Goal: Navigation & Orientation: Find specific page/section

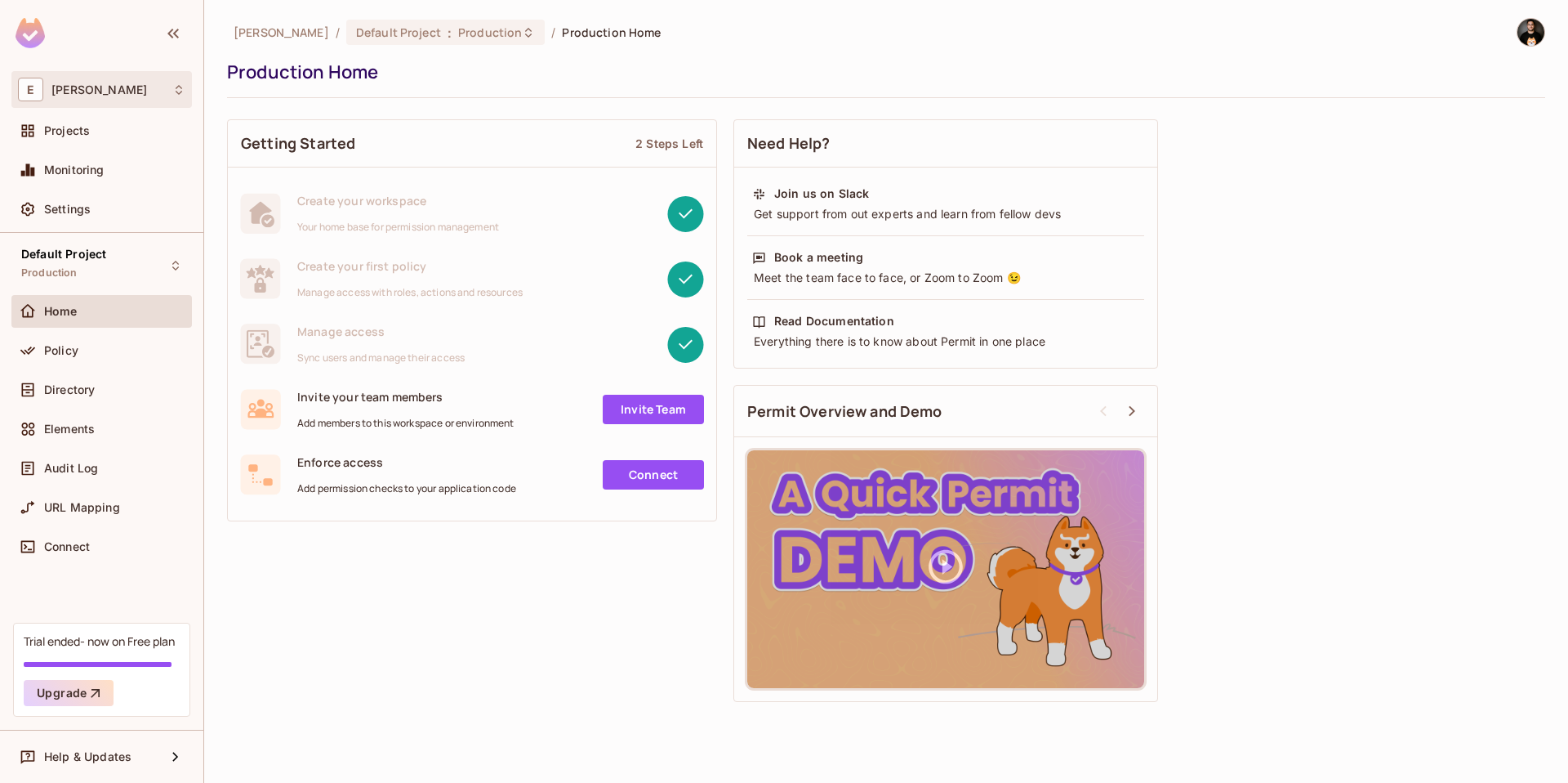
click at [69, 89] on div "E Eli" at bounding box center [102, 89] width 167 height 23
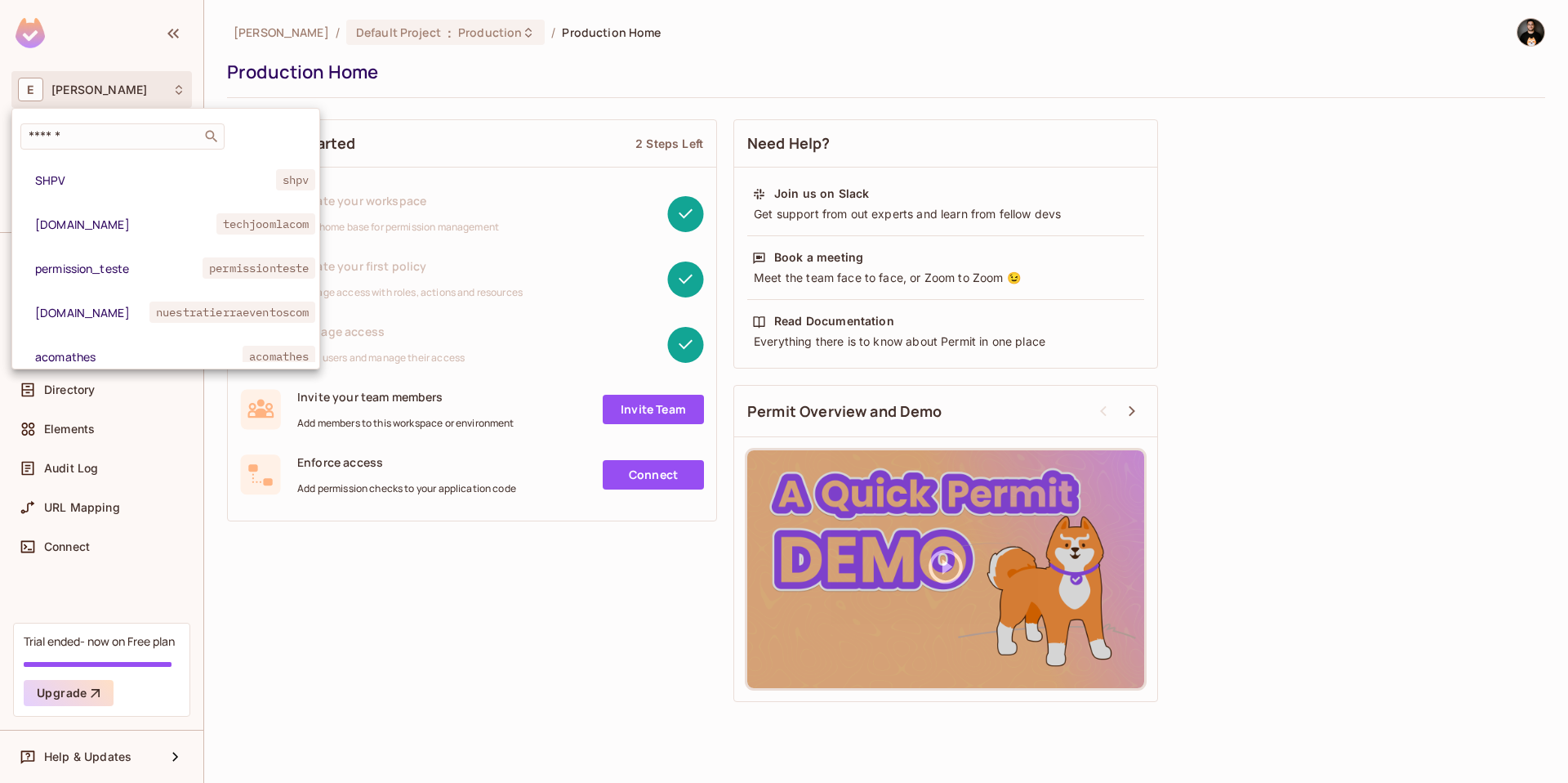
click at [582, 76] on div at bounding box center [784, 392] width 1568 height 783
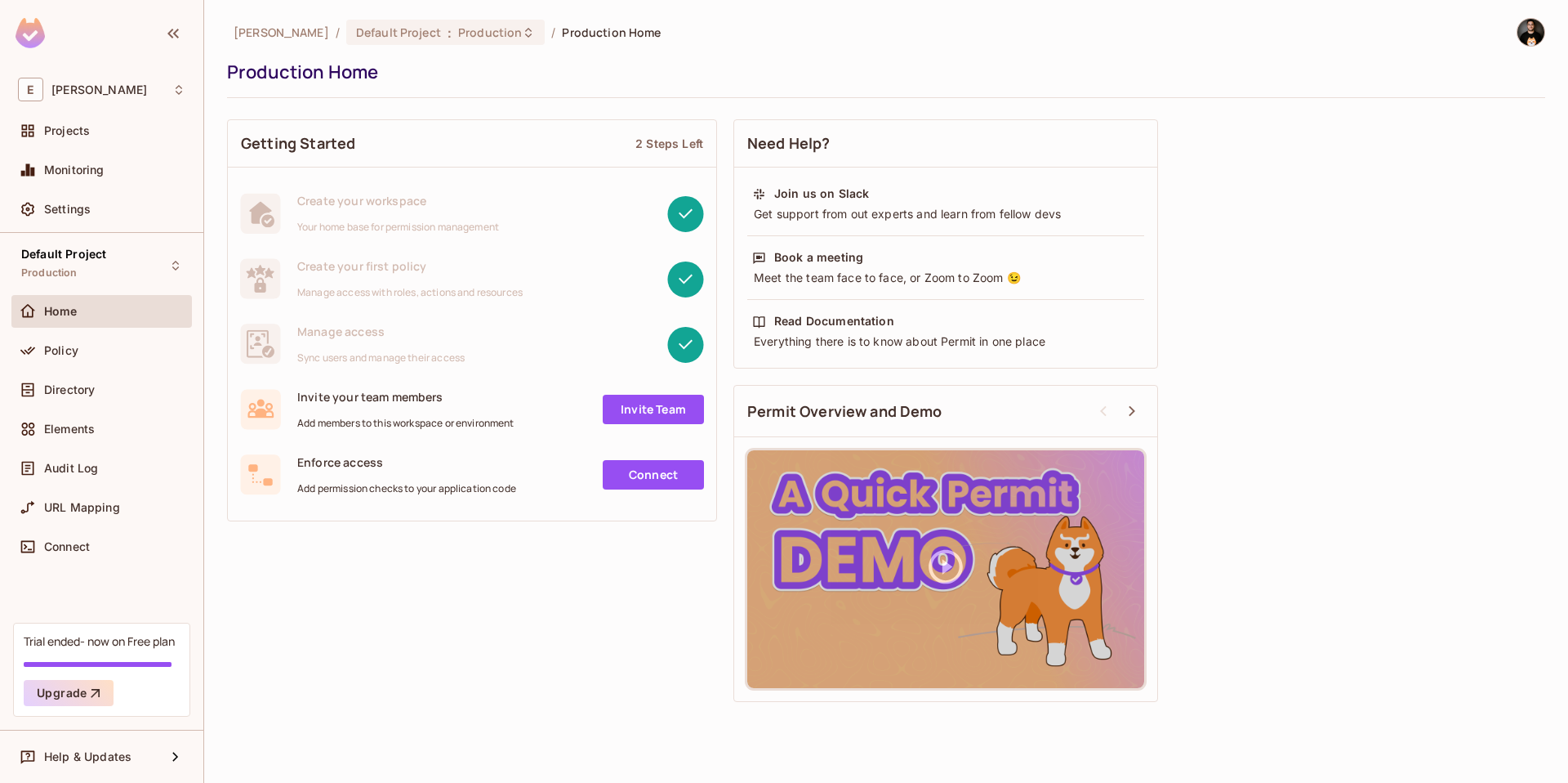
click at [1527, 33] on img at bounding box center [1531, 32] width 27 height 27
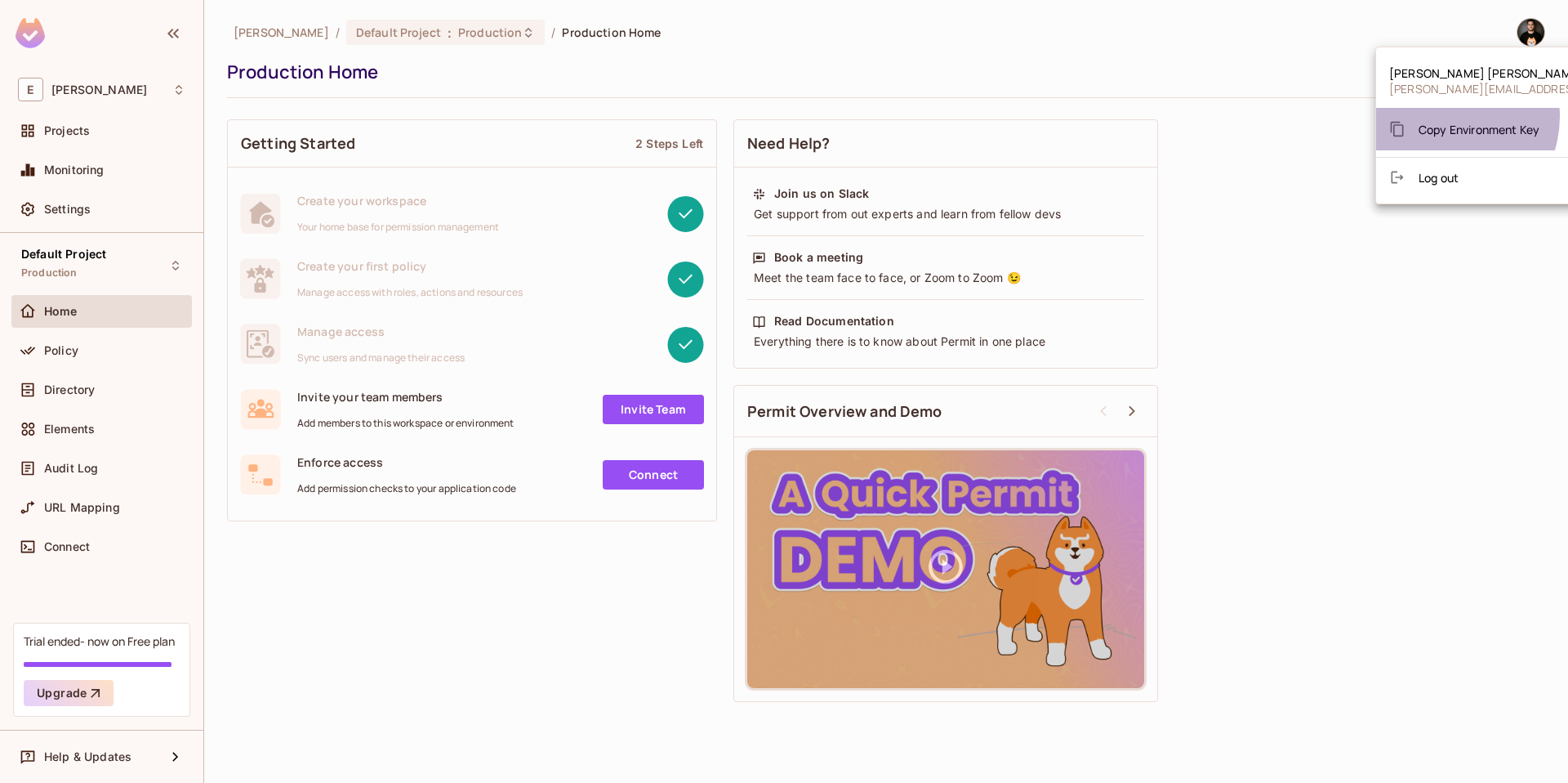
click at [1438, 116] on div "Copy Environment Key" at bounding box center [1464, 130] width 150 height 33
click at [1456, 130] on span "Copy Environment Key" at bounding box center [1478, 130] width 121 height 16
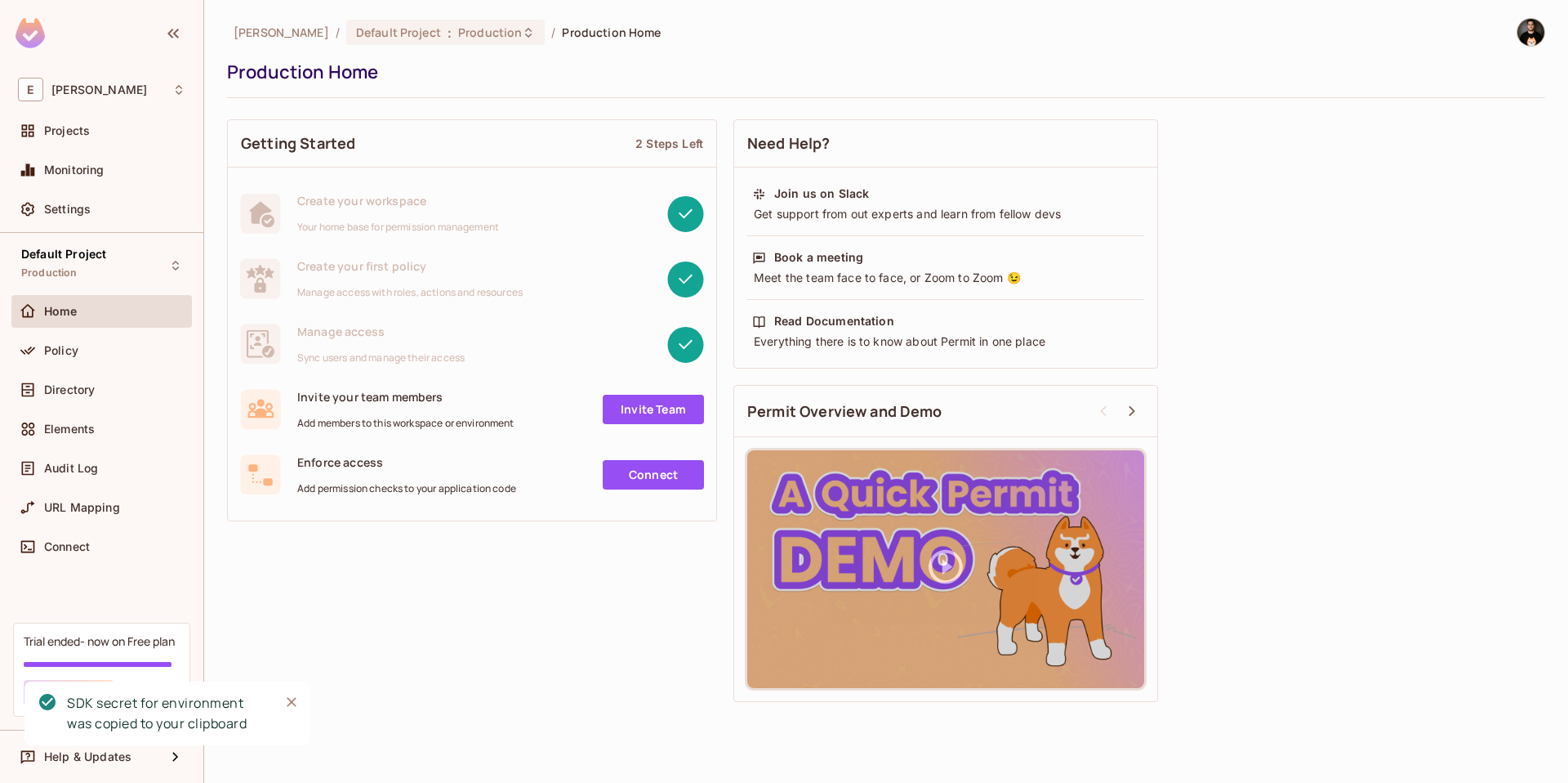
click at [1530, 31] on img at bounding box center [1531, 32] width 27 height 27
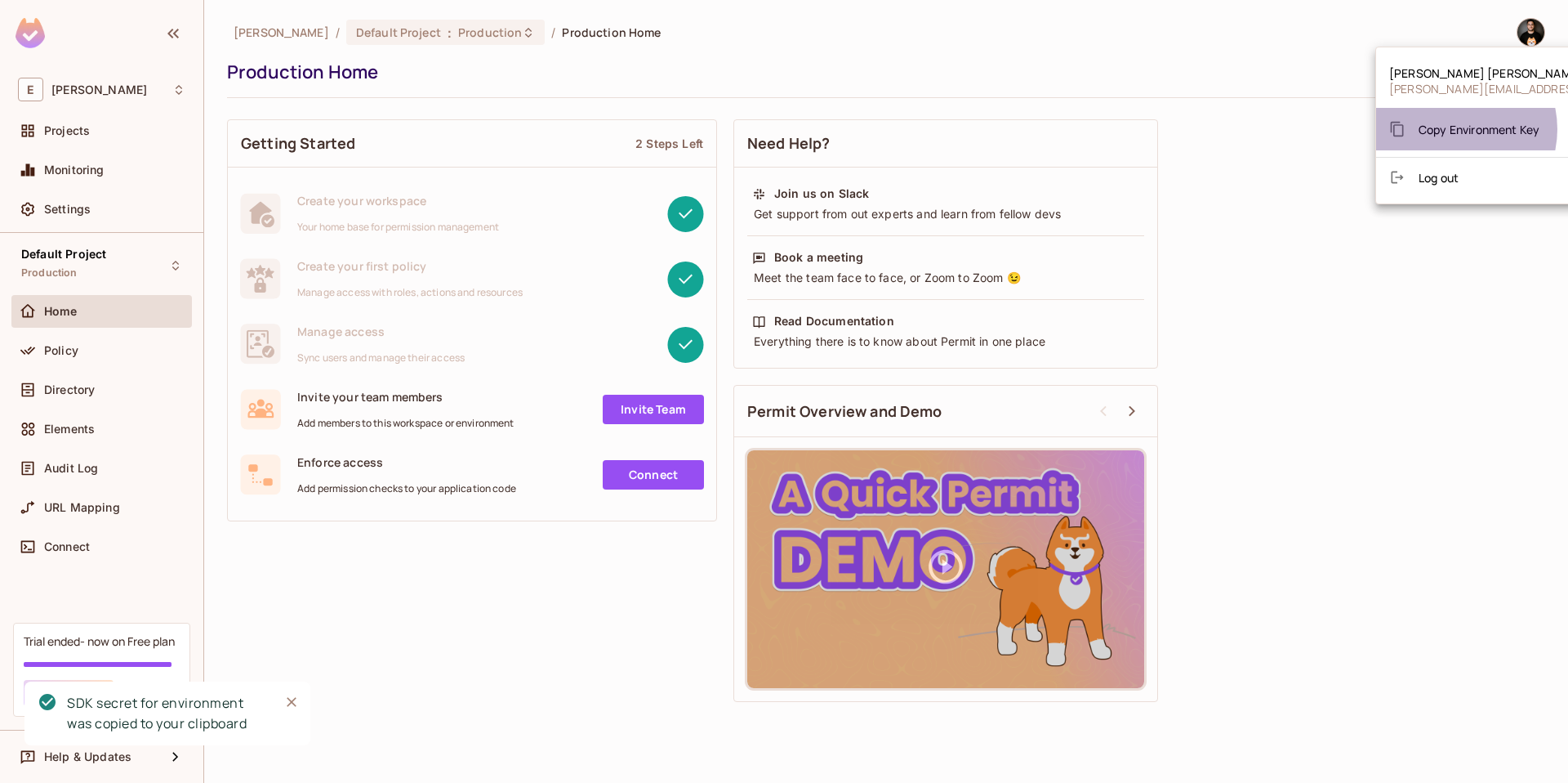
click at [1454, 129] on span "Copy Environment Key" at bounding box center [1478, 130] width 121 height 16
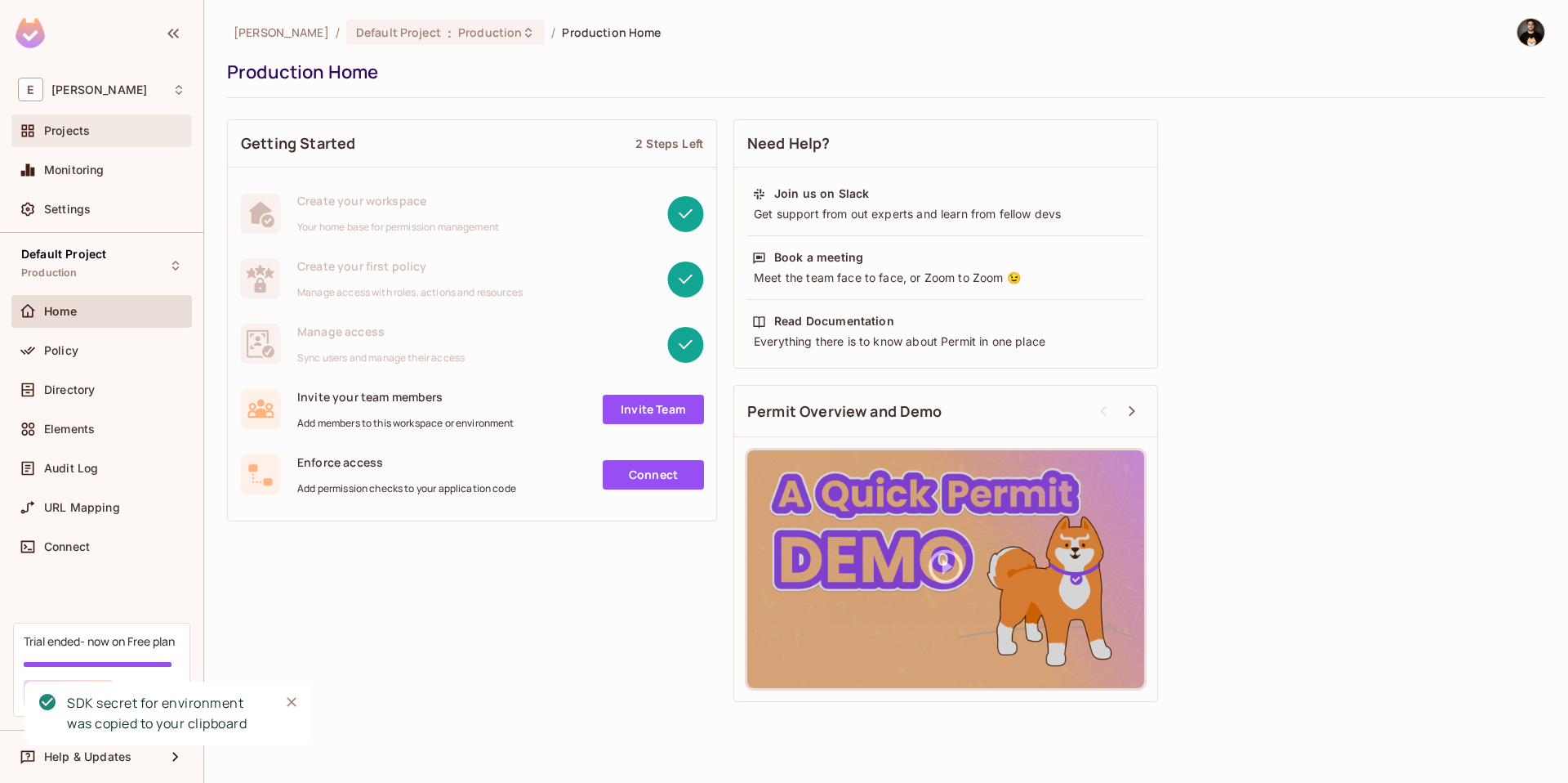
click at [56, 128] on span "Projects" at bounding box center [67, 130] width 46 height 13
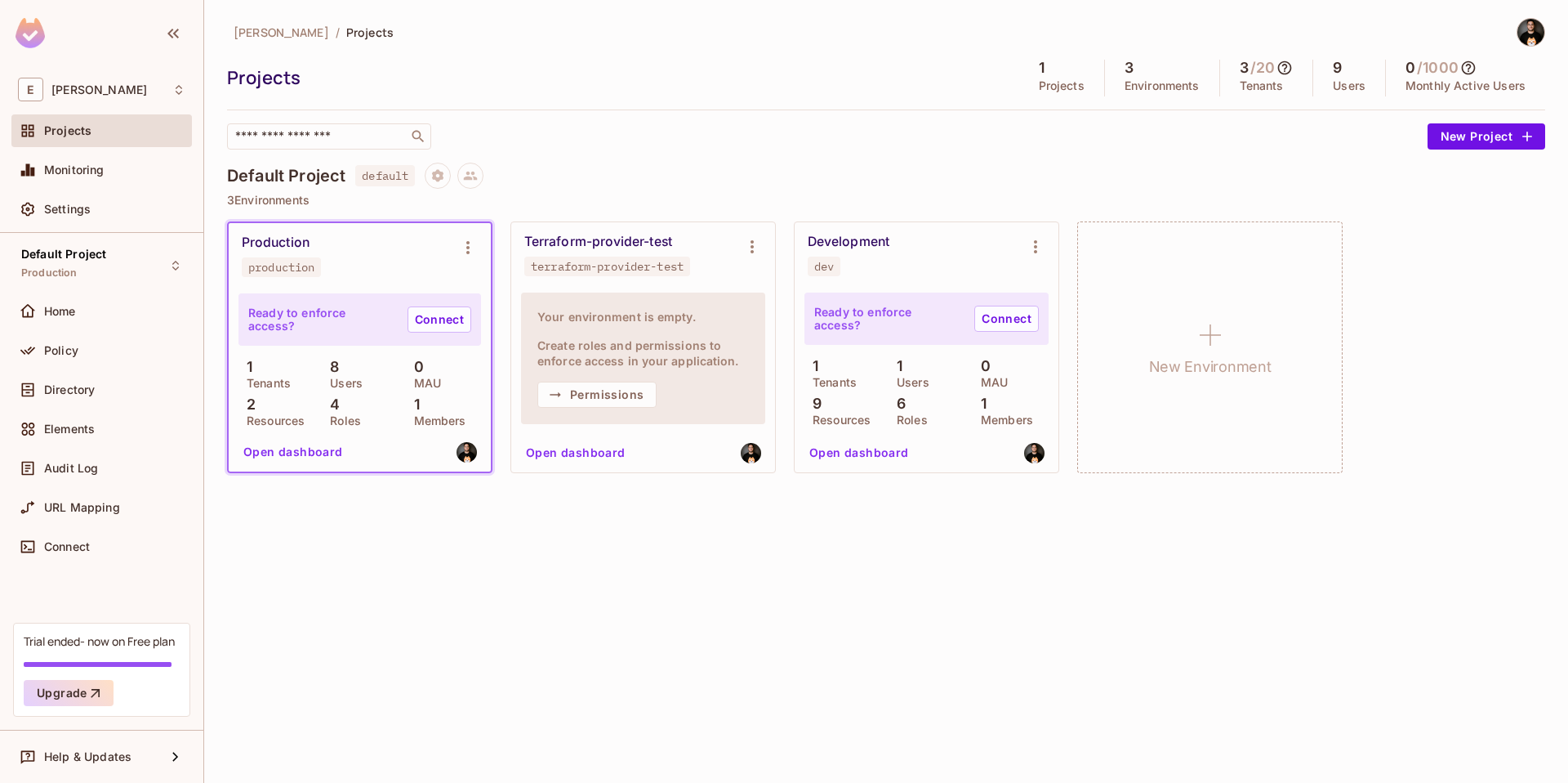
click at [592, 456] on button "Open dashboard" at bounding box center [576, 452] width 113 height 26
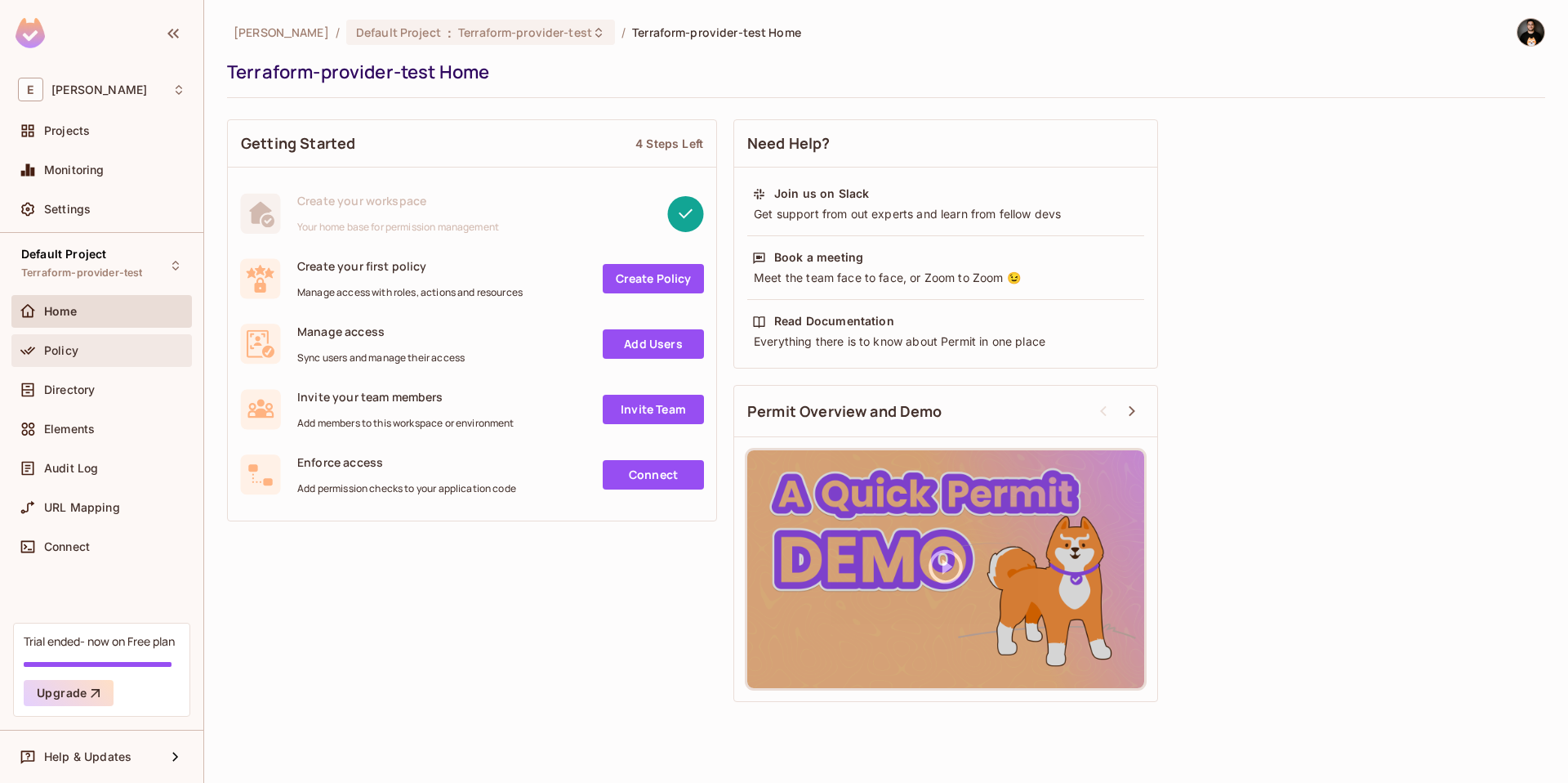
click at [67, 345] on span "Policy" at bounding box center [61, 350] width 34 height 13
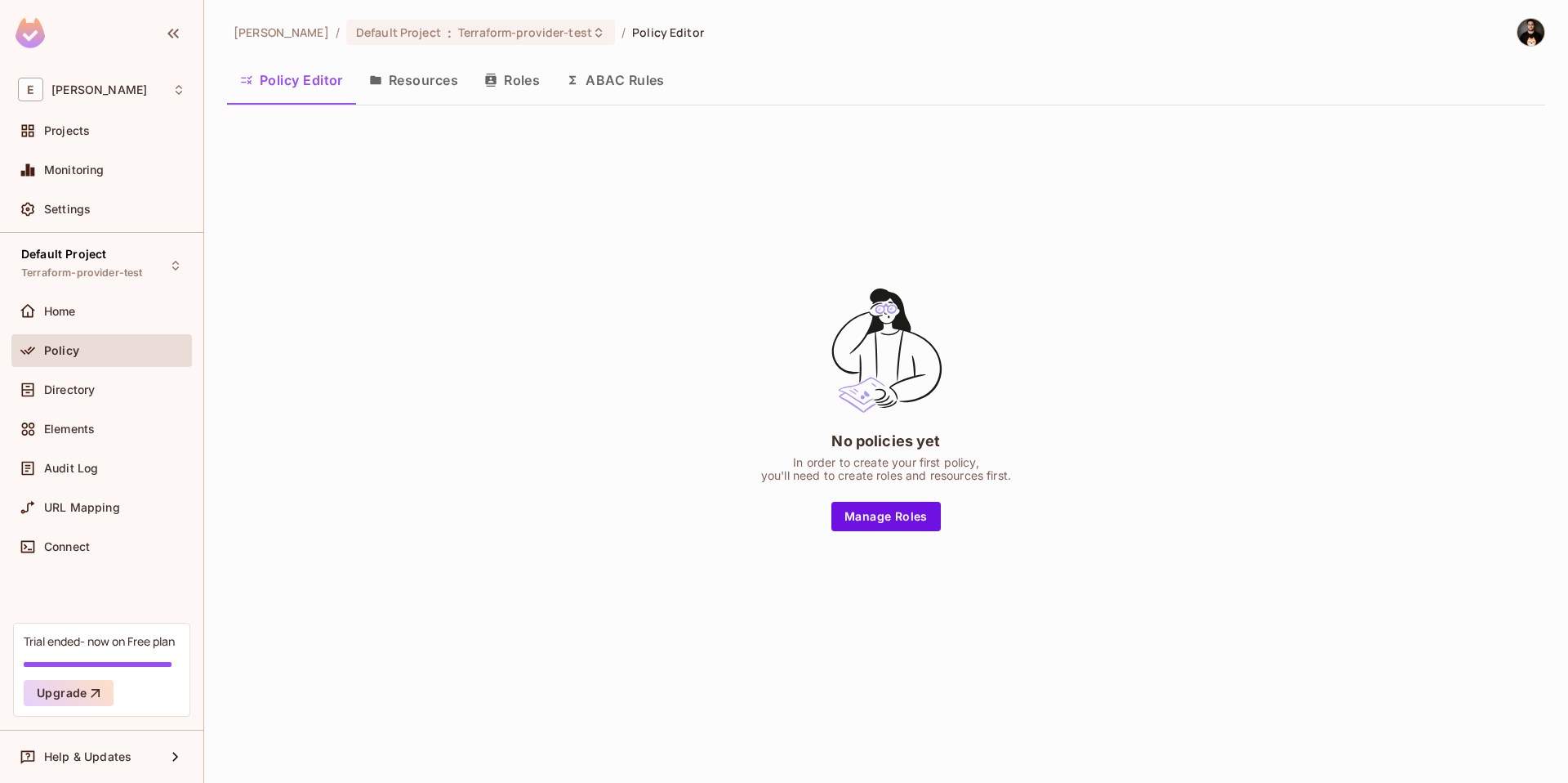
click at [408, 84] on button "Resources" at bounding box center [413, 80] width 115 height 41
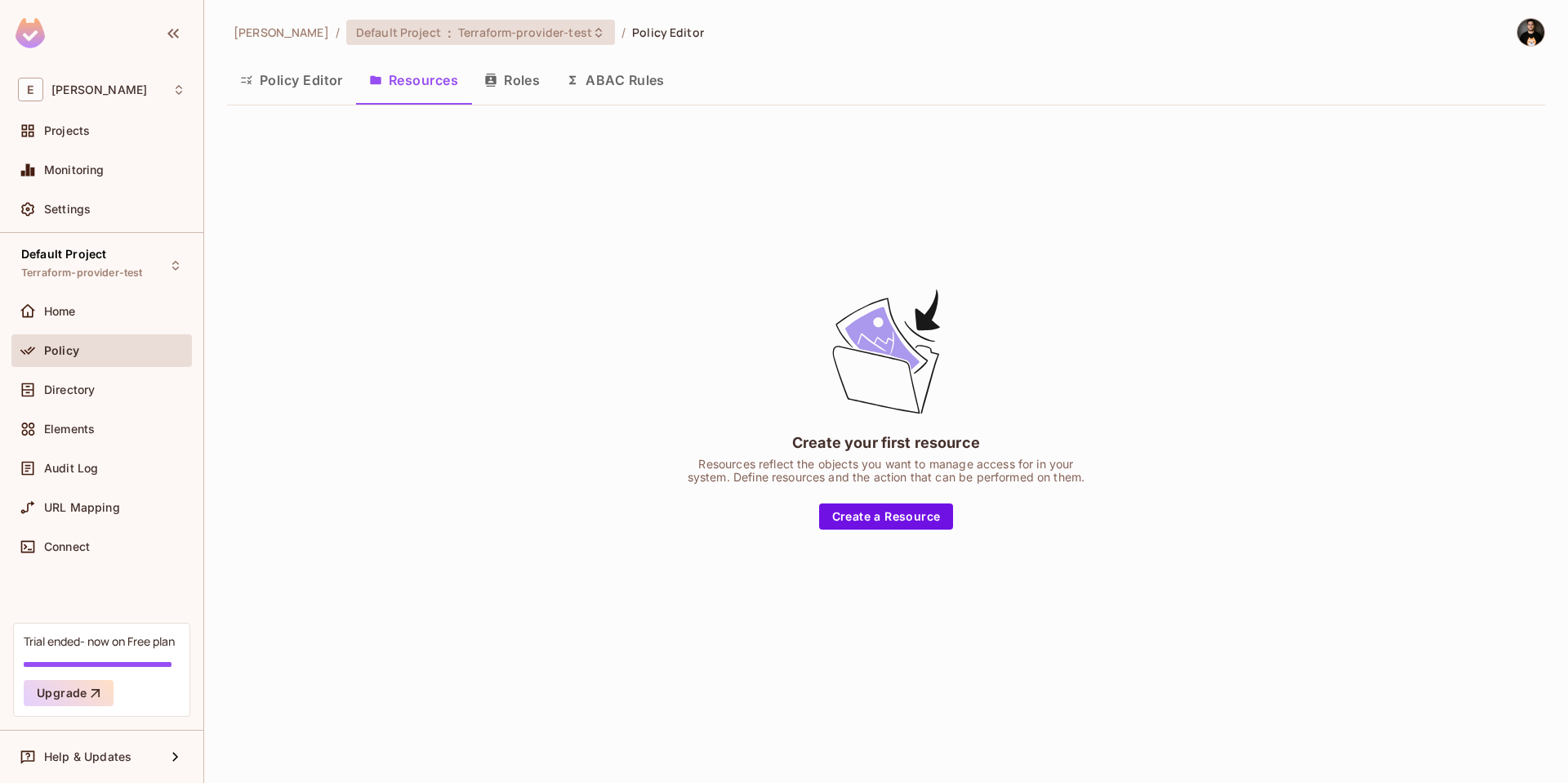
click at [392, 43] on div "Default Project : Terraform-provider-test" at bounding box center [480, 32] width 269 height 25
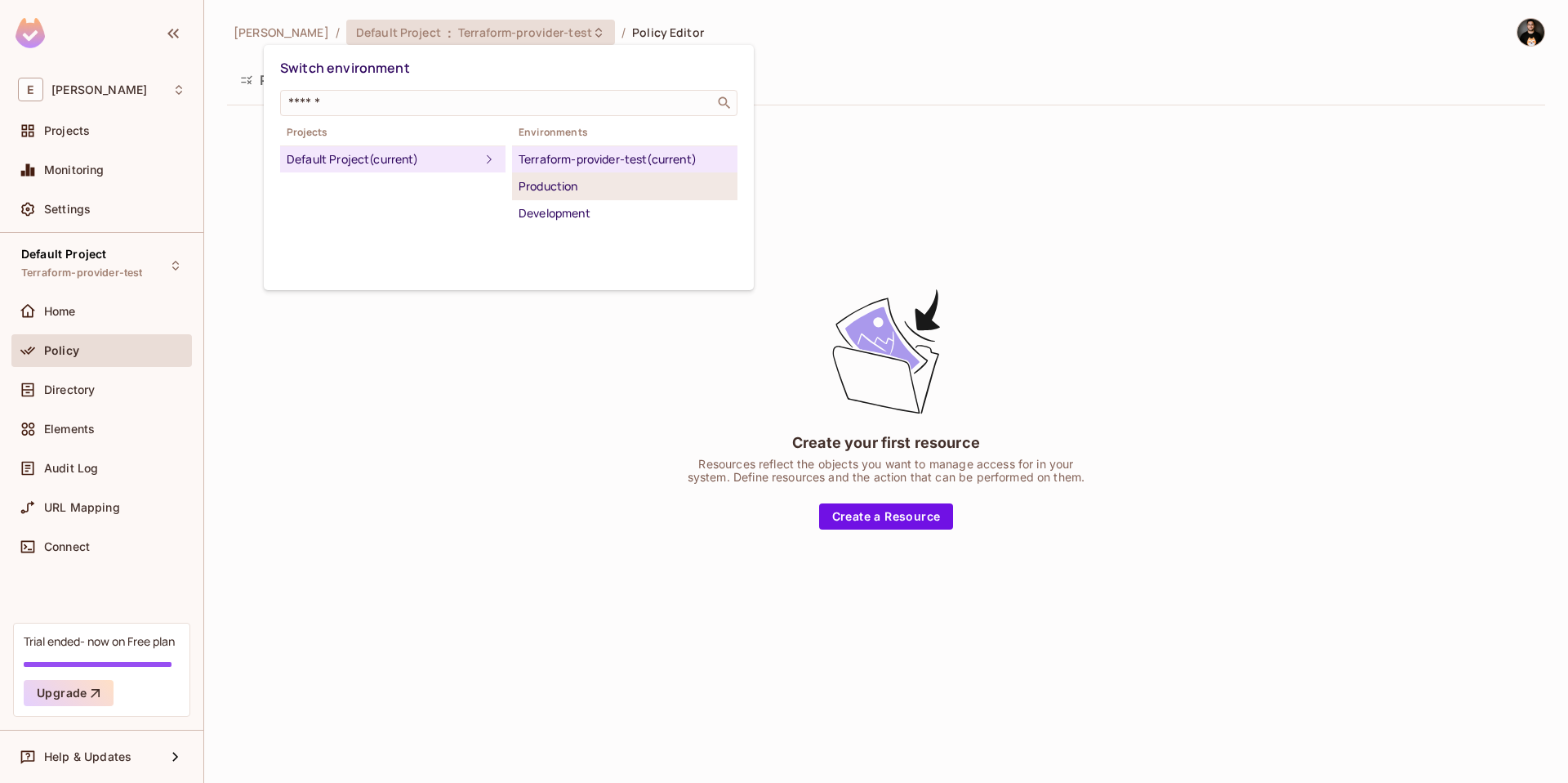
click at [583, 175] on li "Production" at bounding box center [624, 186] width 225 height 27
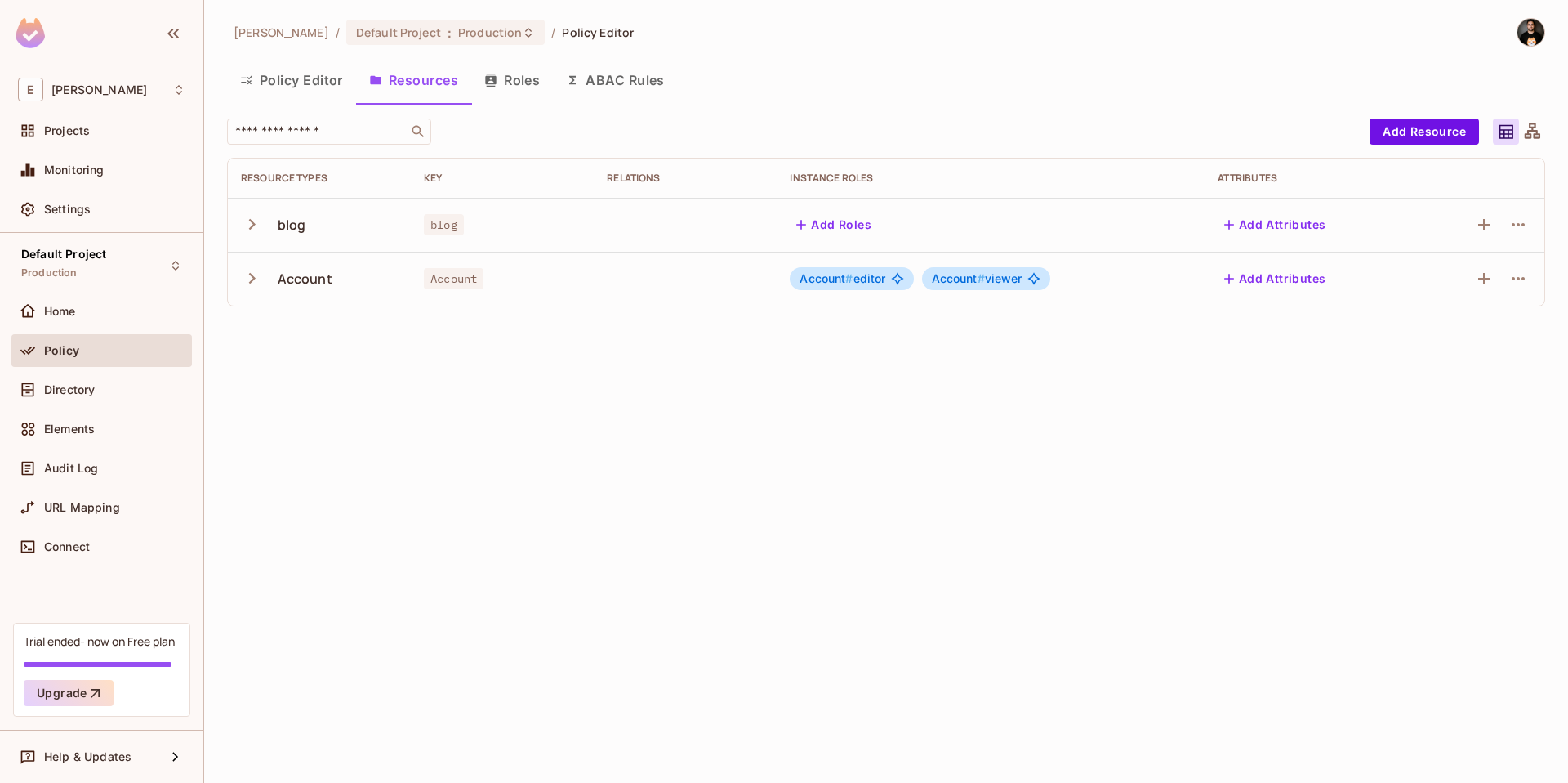
click at [524, 383] on div "[PERSON_NAME] / Default Project : Production / Policy Editor Policy Editor Reso…" at bounding box center [886, 392] width 1364 height 783
click at [331, 89] on button "Policy Editor" at bounding box center [291, 80] width 129 height 41
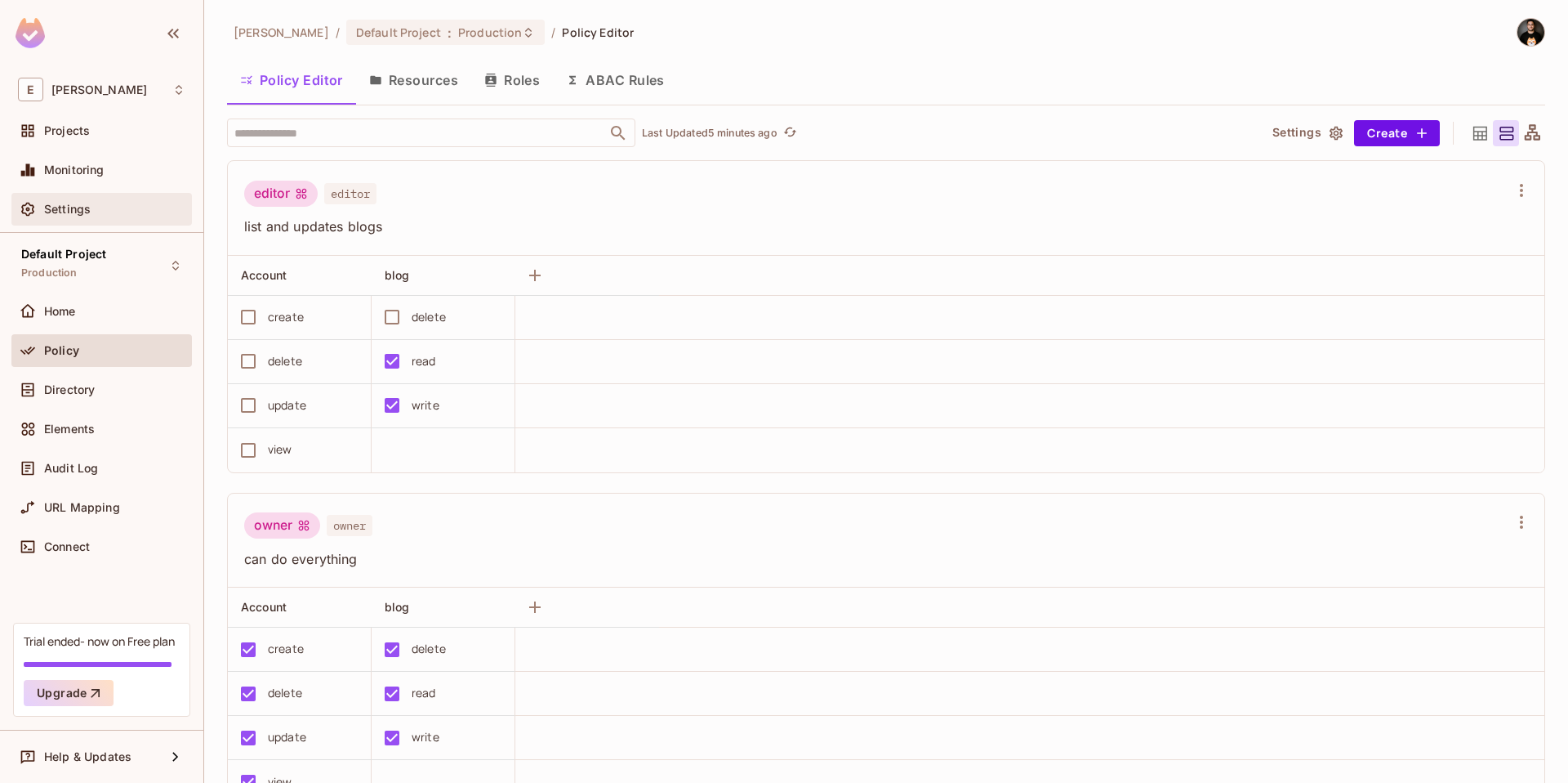
click at [77, 211] on span "Settings" at bounding box center [68, 209] width 47 height 13
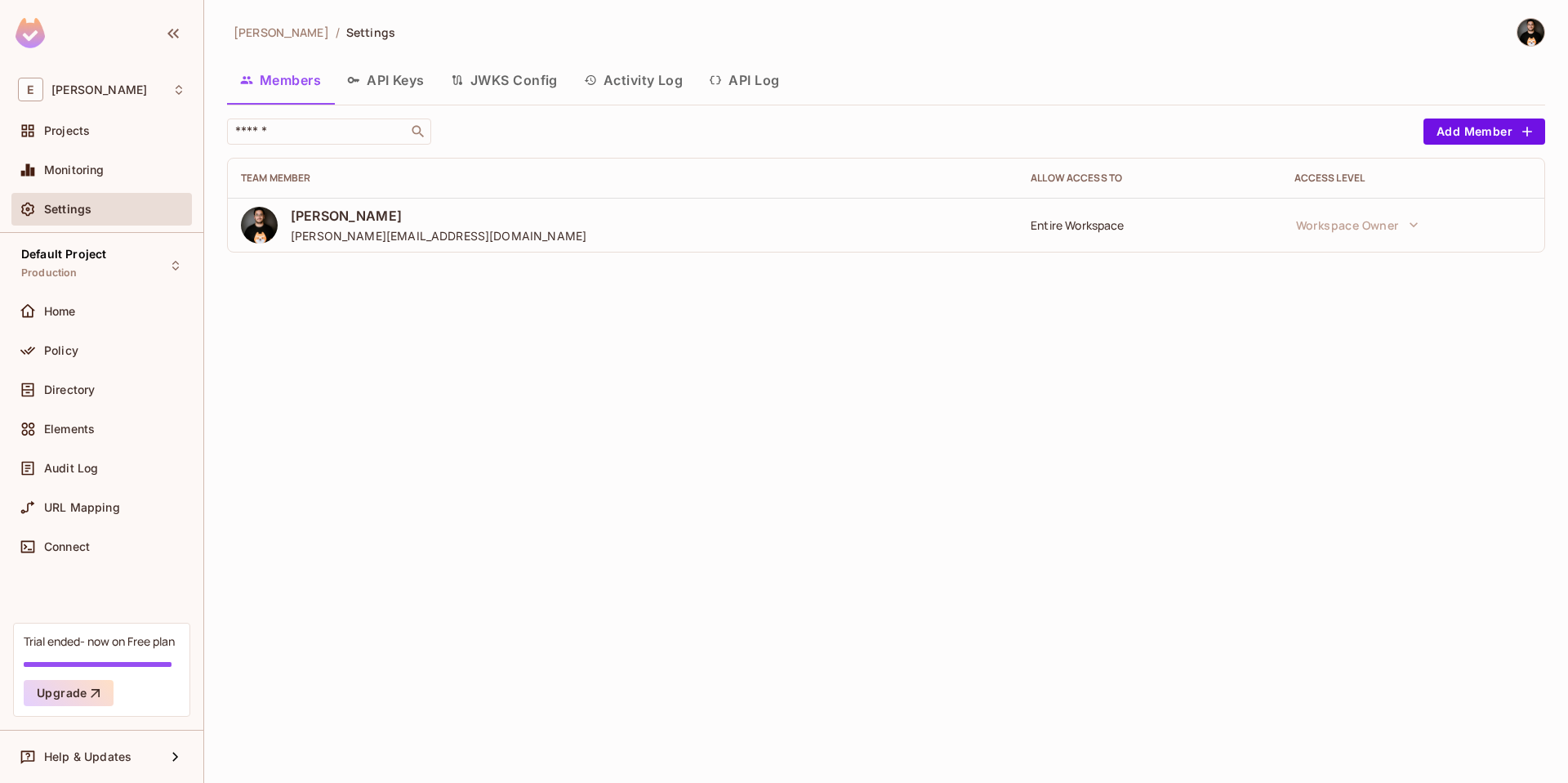
click at [770, 82] on button "API Log" at bounding box center [744, 80] width 97 height 41
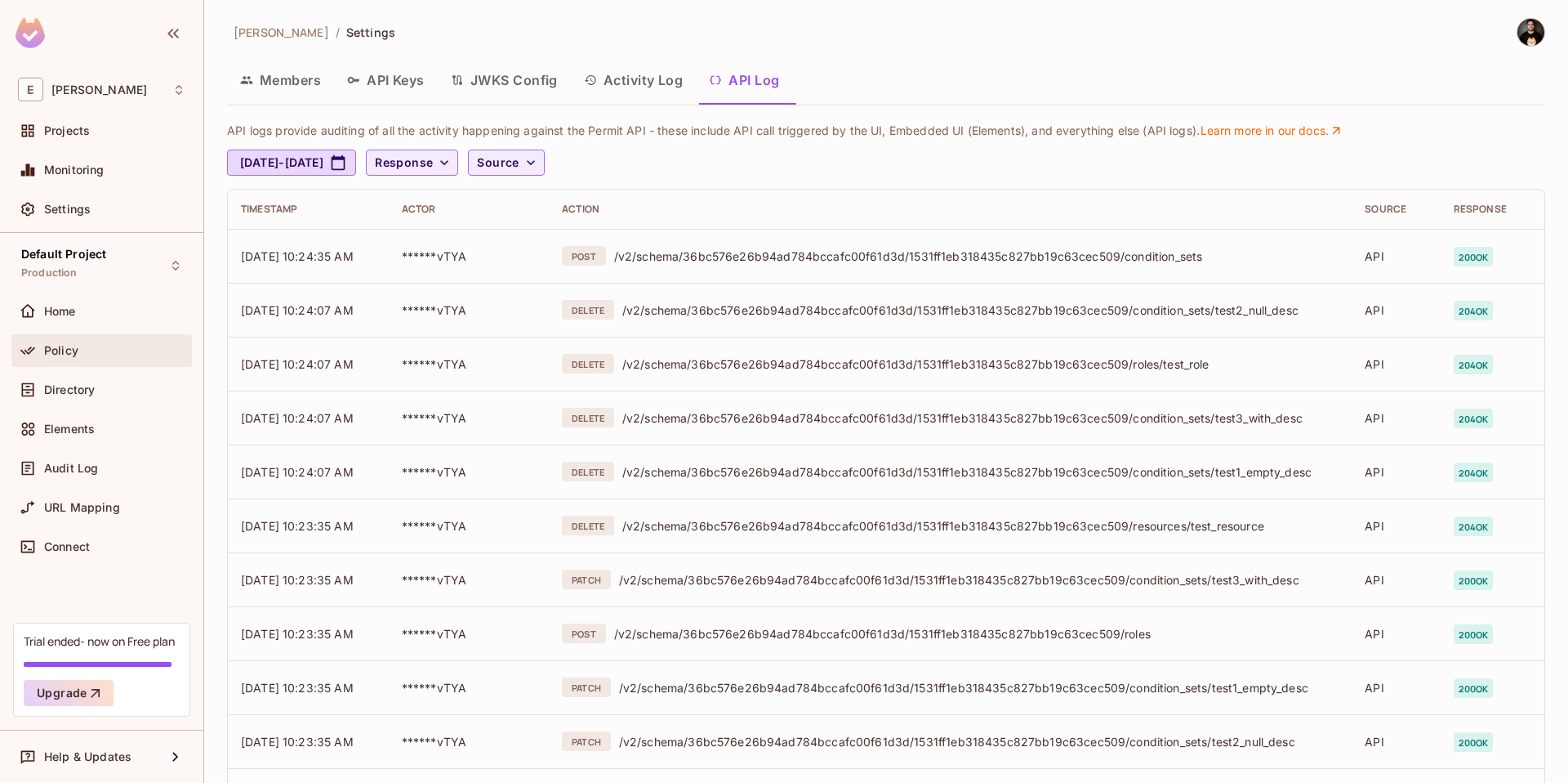
click at [63, 351] on span "Policy" at bounding box center [61, 350] width 34 height 13
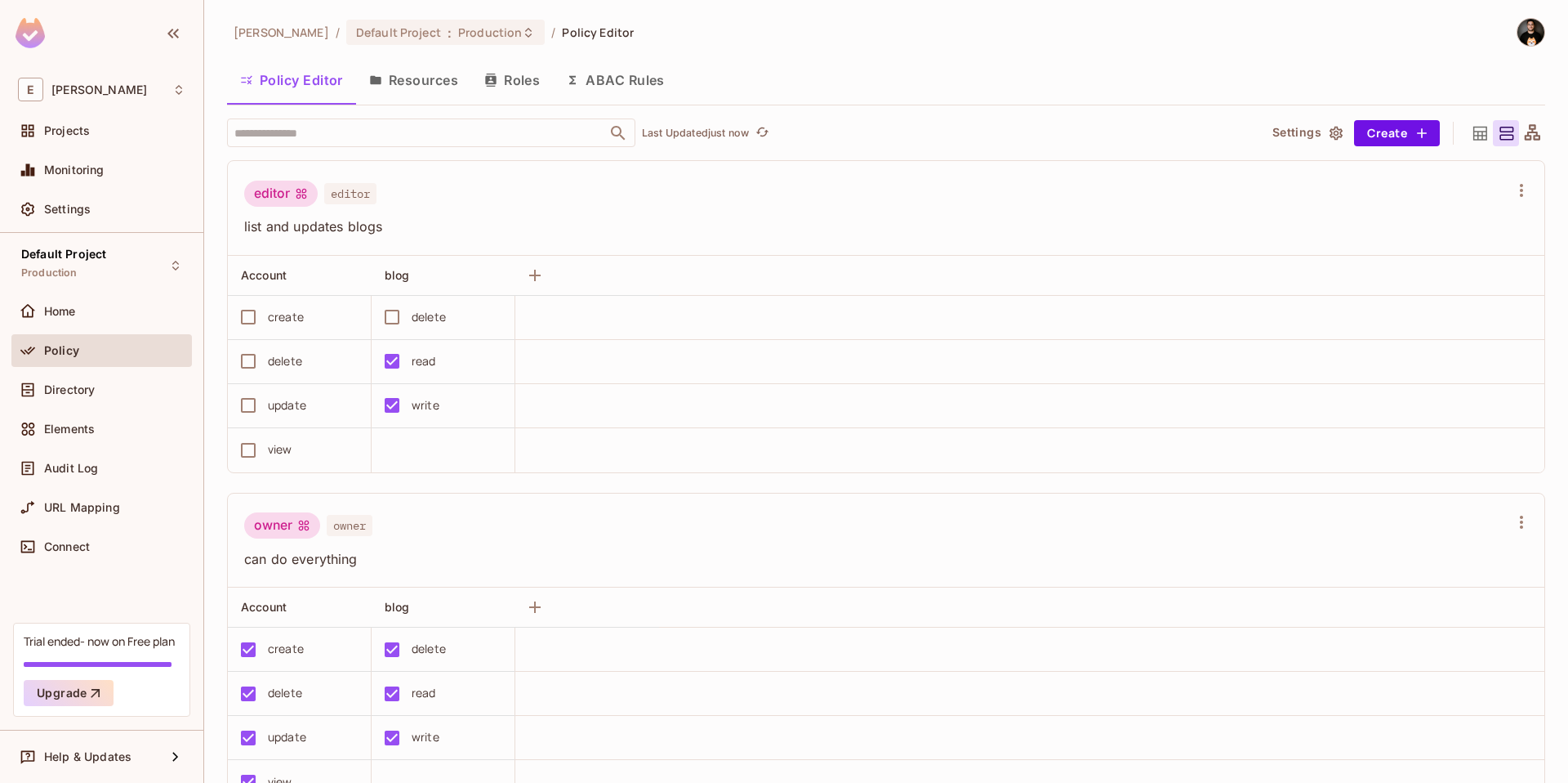
click at [424, 85] on button "Resources" at bounding box center [413, 80] width 115 height 41
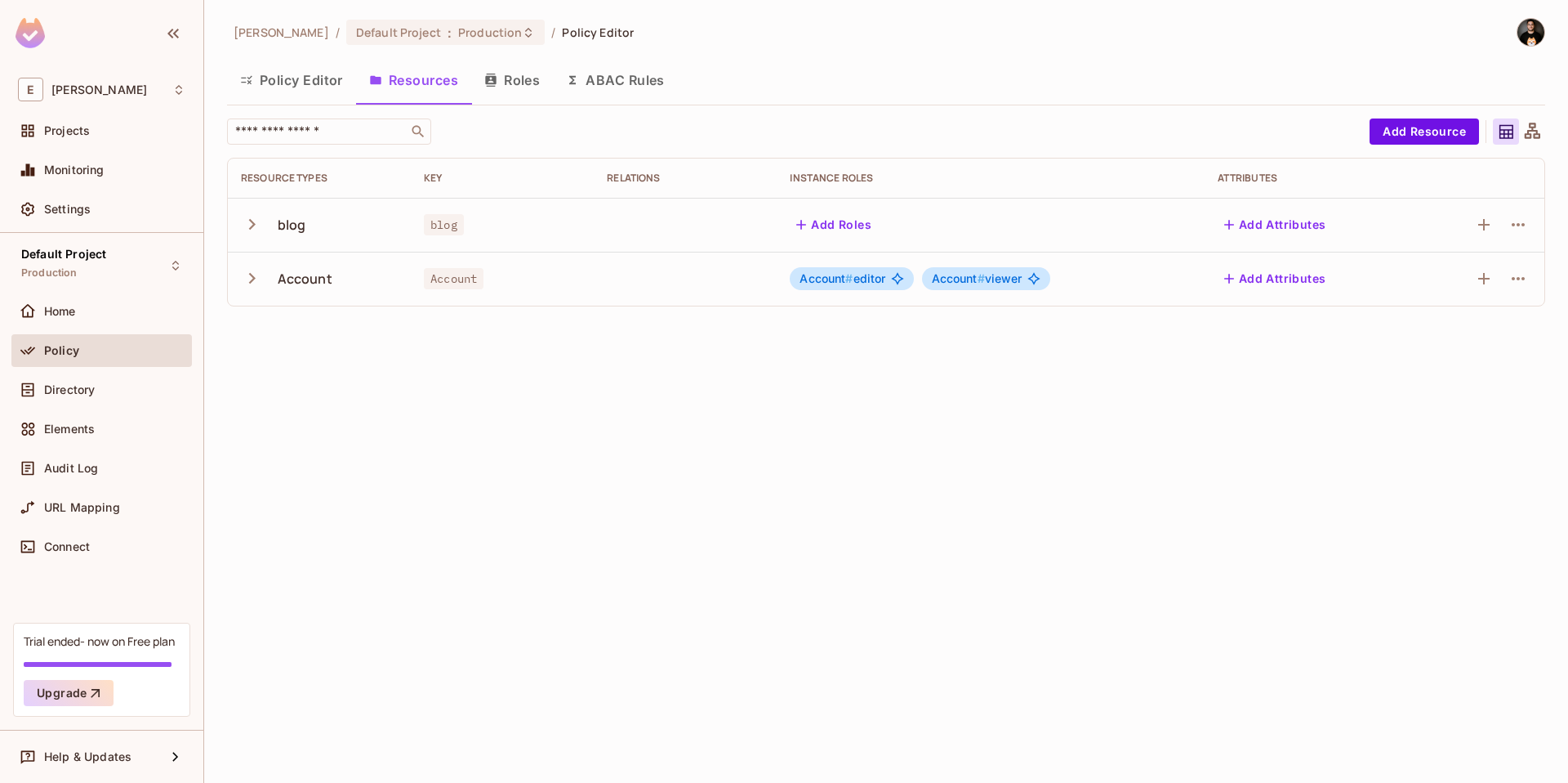
click at [503, 353] on div "[PERSON_NAME] / Default Project : Production / Policy Editor Policy Editor Reso…" at bounding box center [886, 392] width 1364 height 783
click at [504, 129] on div "​" at bounding box center [794, 131] width 1134 height 26
click at [1521, 226] on icon "button" at bounding box center [1518, 224] width 20 height 20
click at [1204, 117] on div at bounding box center [784, 392] width 1568 height 783
click at [113, 385] on div "Directory" at bounding box center [115, 389] width 141 height 13
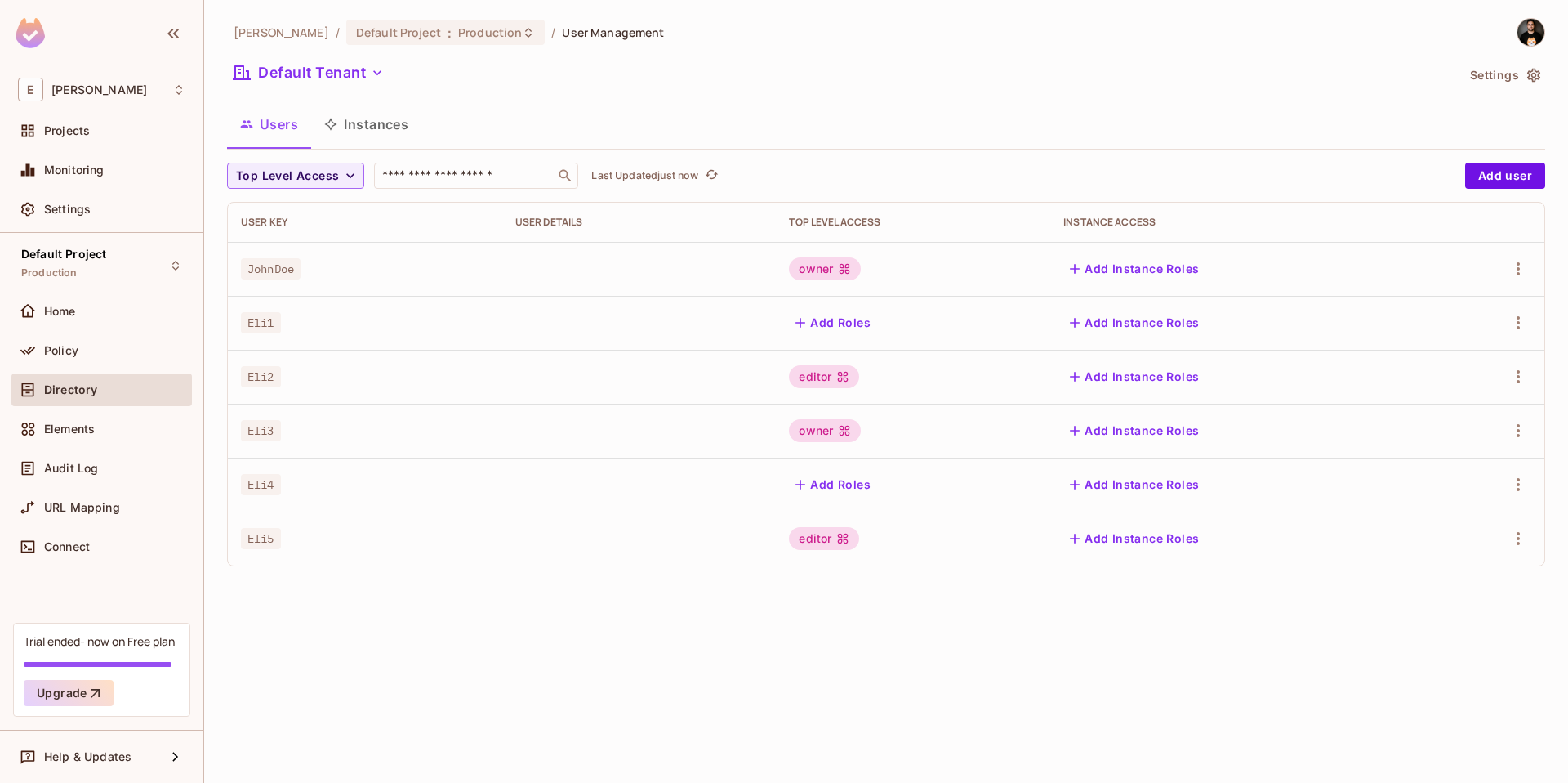
click at [358, 125] on button "Instances" at bounding box center [366, 124] width 110 height 41
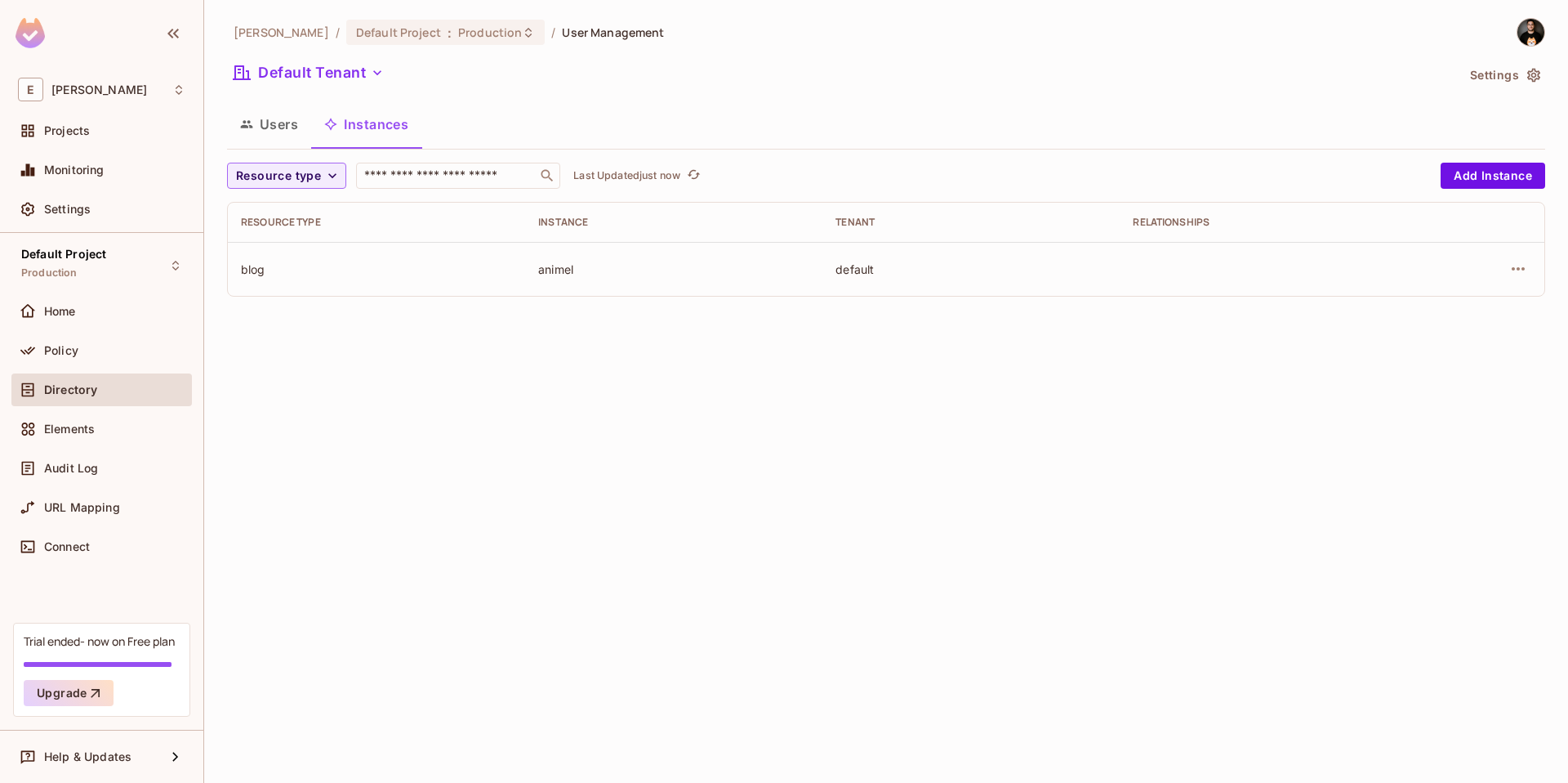
click at [285, 130] on button "Users" at bounding box center [269, 124] width 84 height 41
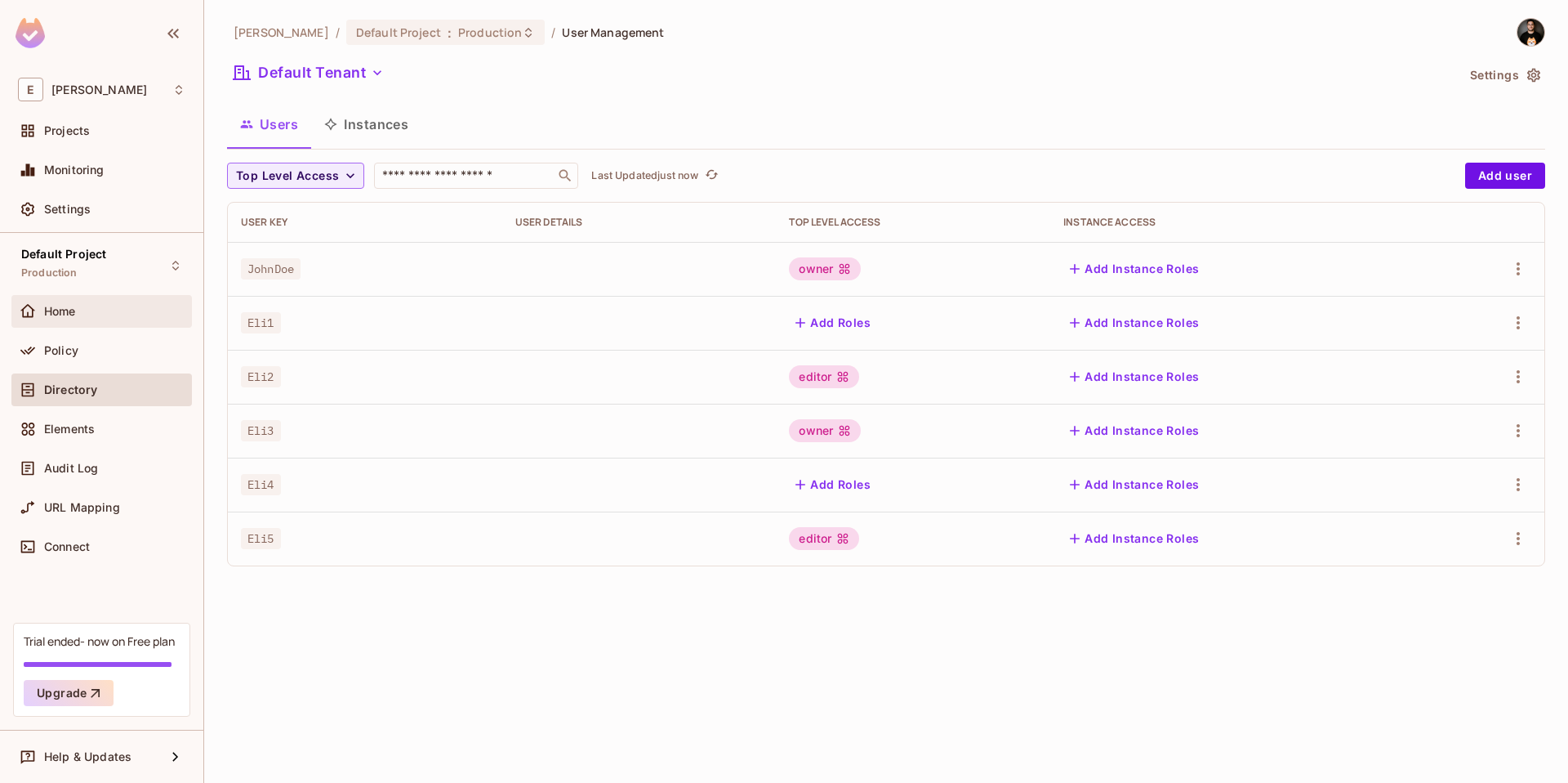
click at [61, 311] on span "Home" at bounding box center [60, 311] width 32 height 13
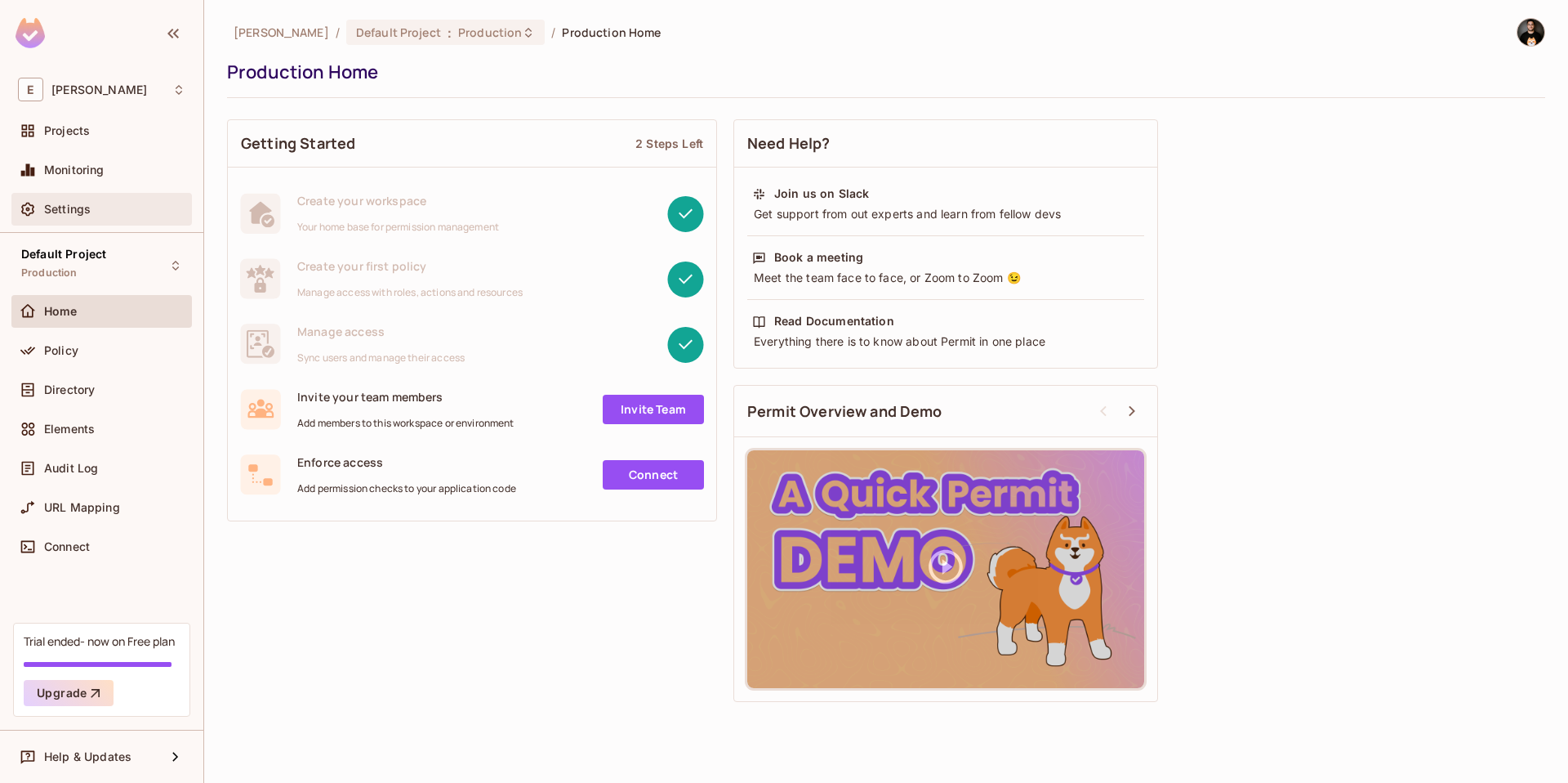
click at [75, 203] on span "Settings" at bounding box center [68, 209] width 47 height 13
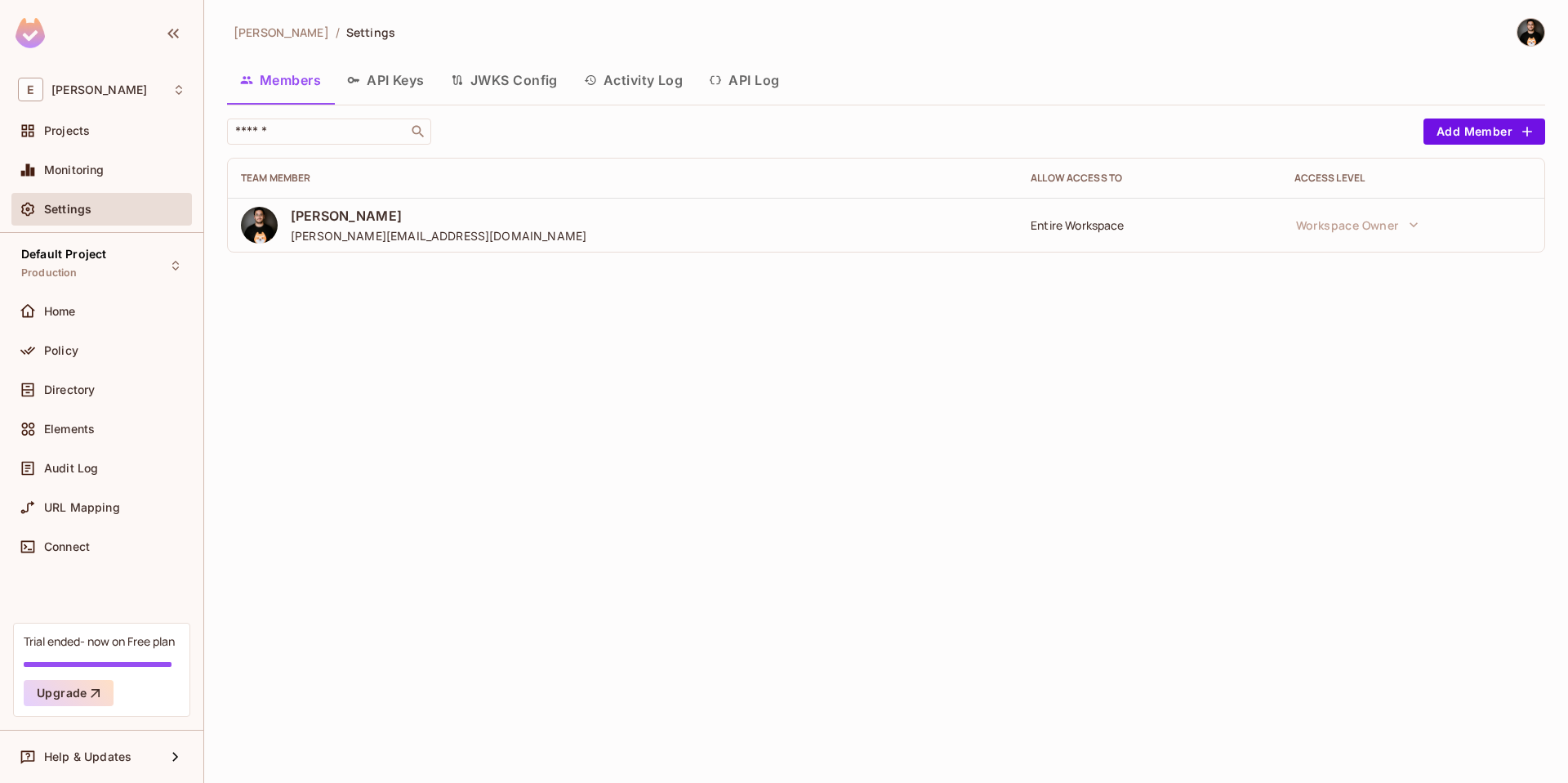
click at [398, 87] on button "API Keys" at bounding box center [385, 80] width 103 height 41
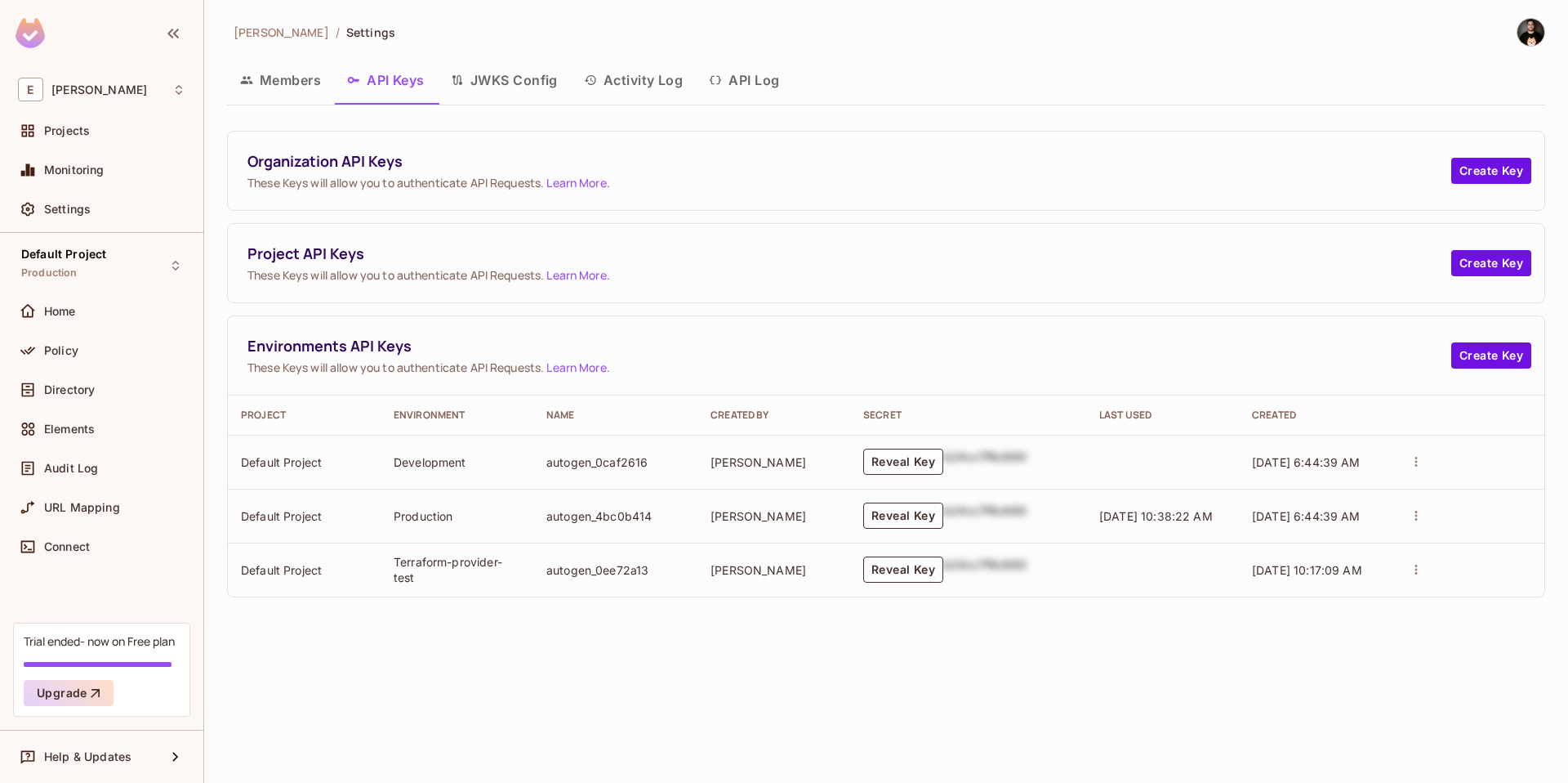
click at [521, 83] on button "JWKS Config" at bounding box center [504, 80] width 133 height 41
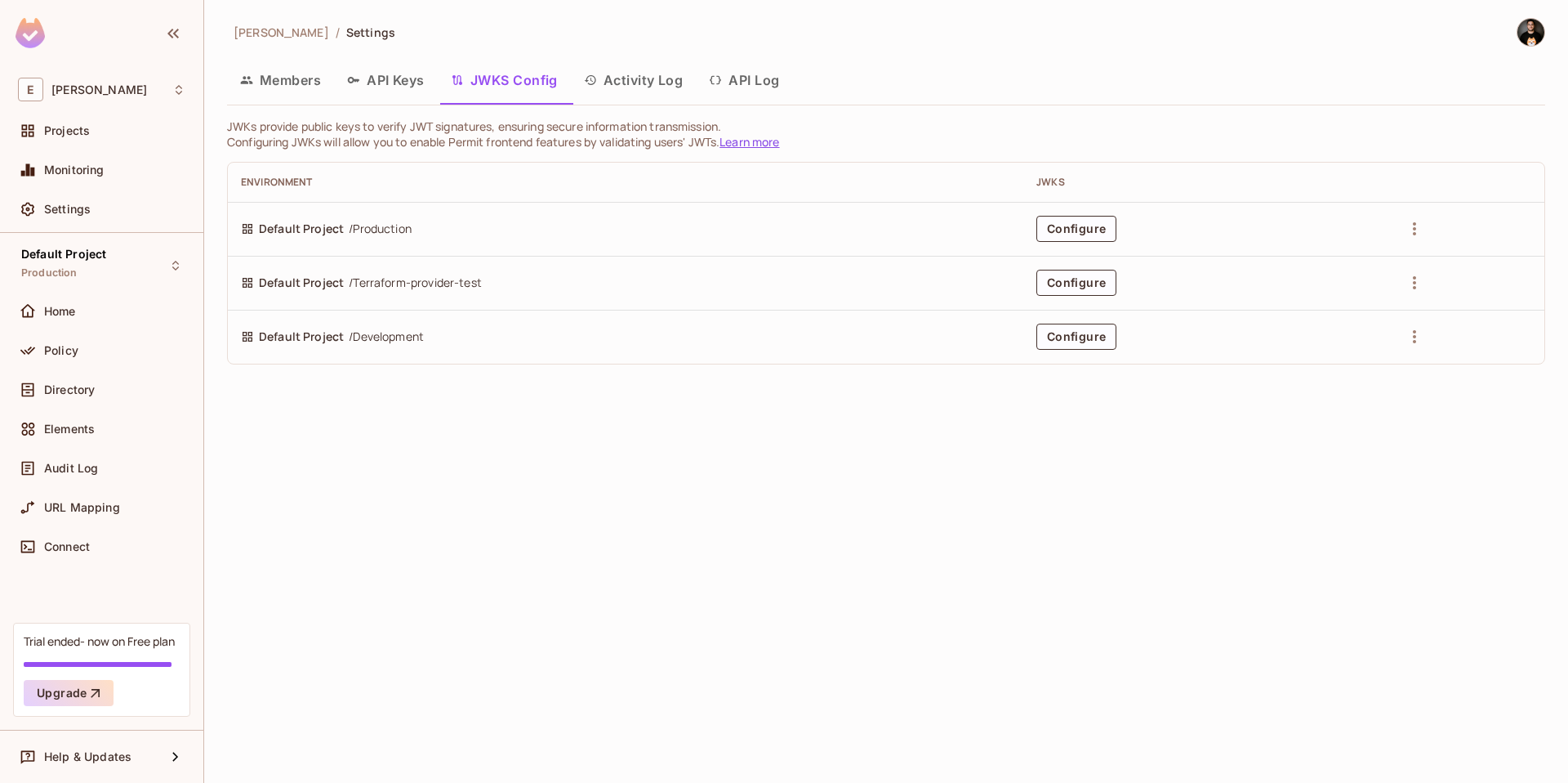
click at [643, 84] on button "Activity Log" at bounding box center [633, 80] width 126 height 41
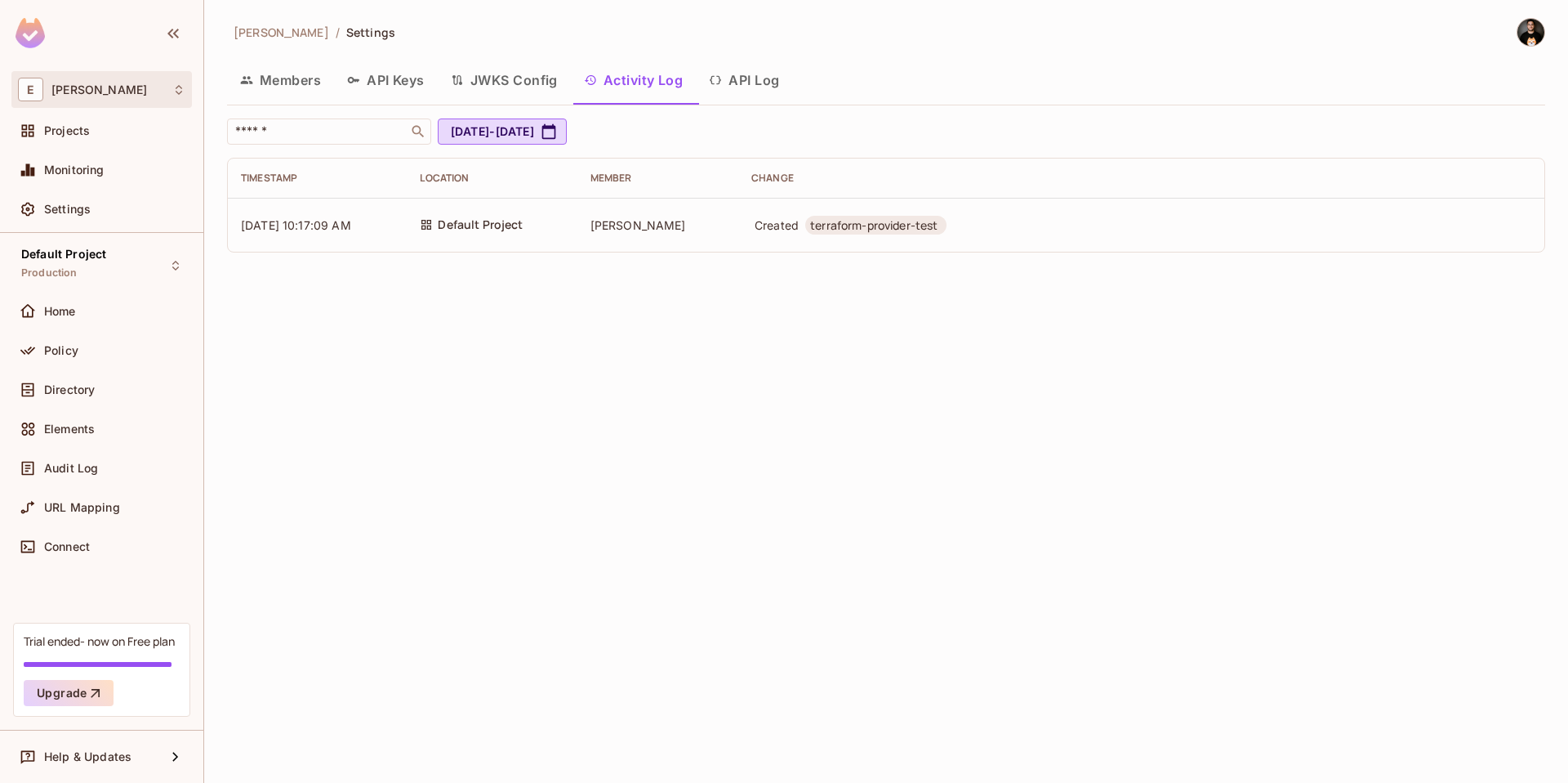
click at [70, 97] on div "E [PERSON_NAME]" at bounding box center [102, 89] width 167 height 23
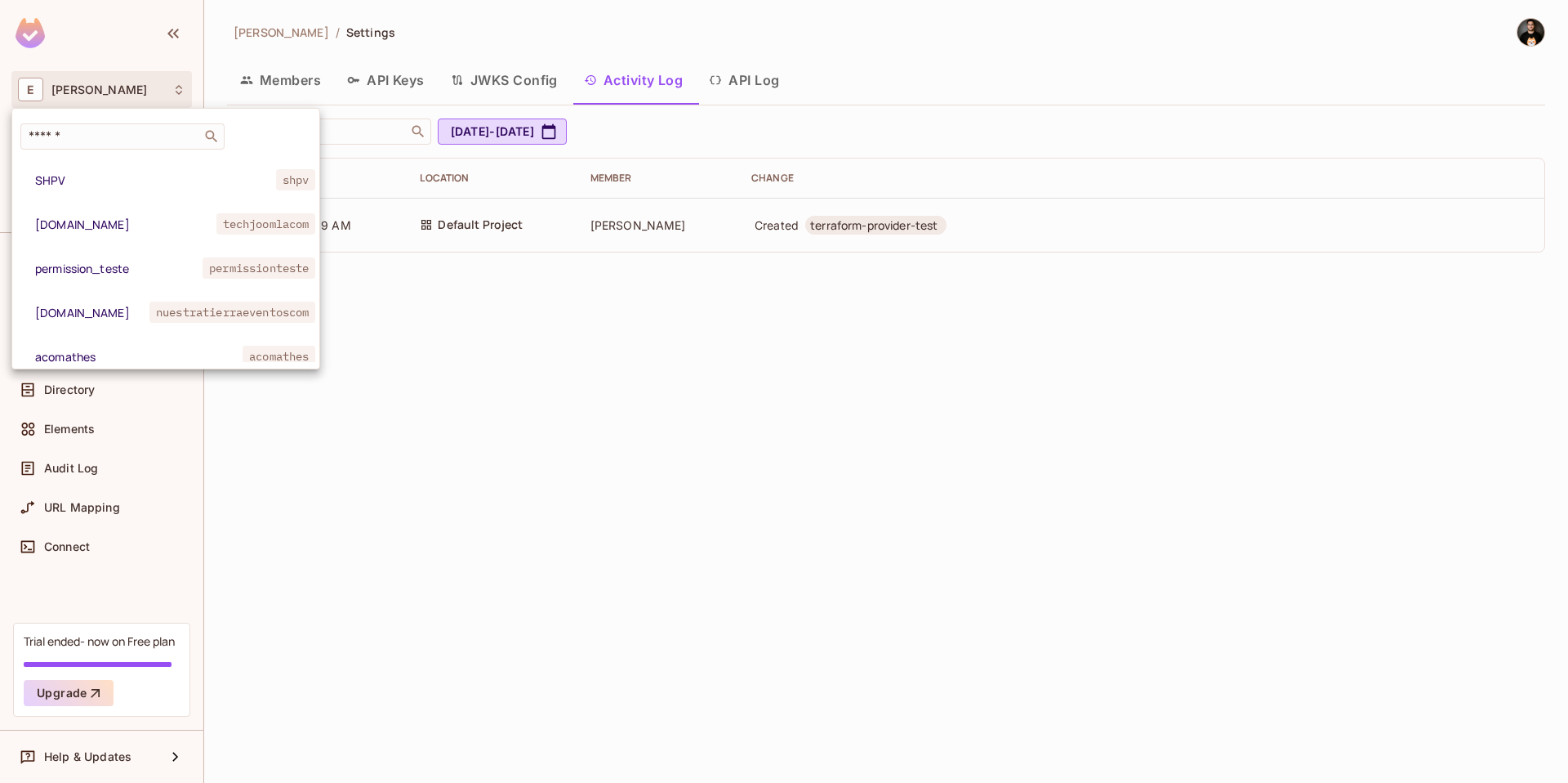
click at [397, 23] on div at bounding box center [784, 392] width 1568 height 783
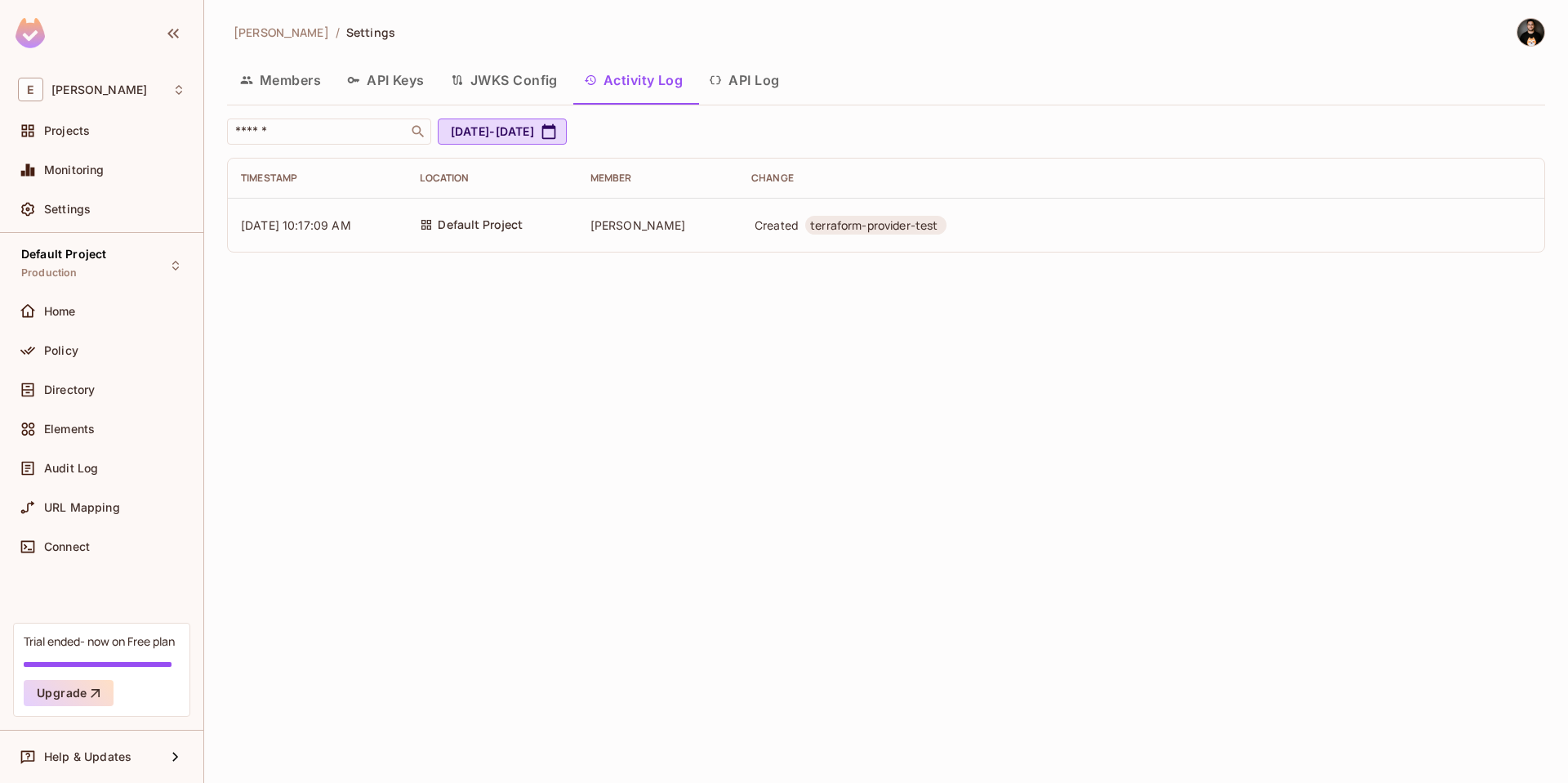
click at [764, 72] on button "API Log" at bounding box center [744, 80] width 97 height 41
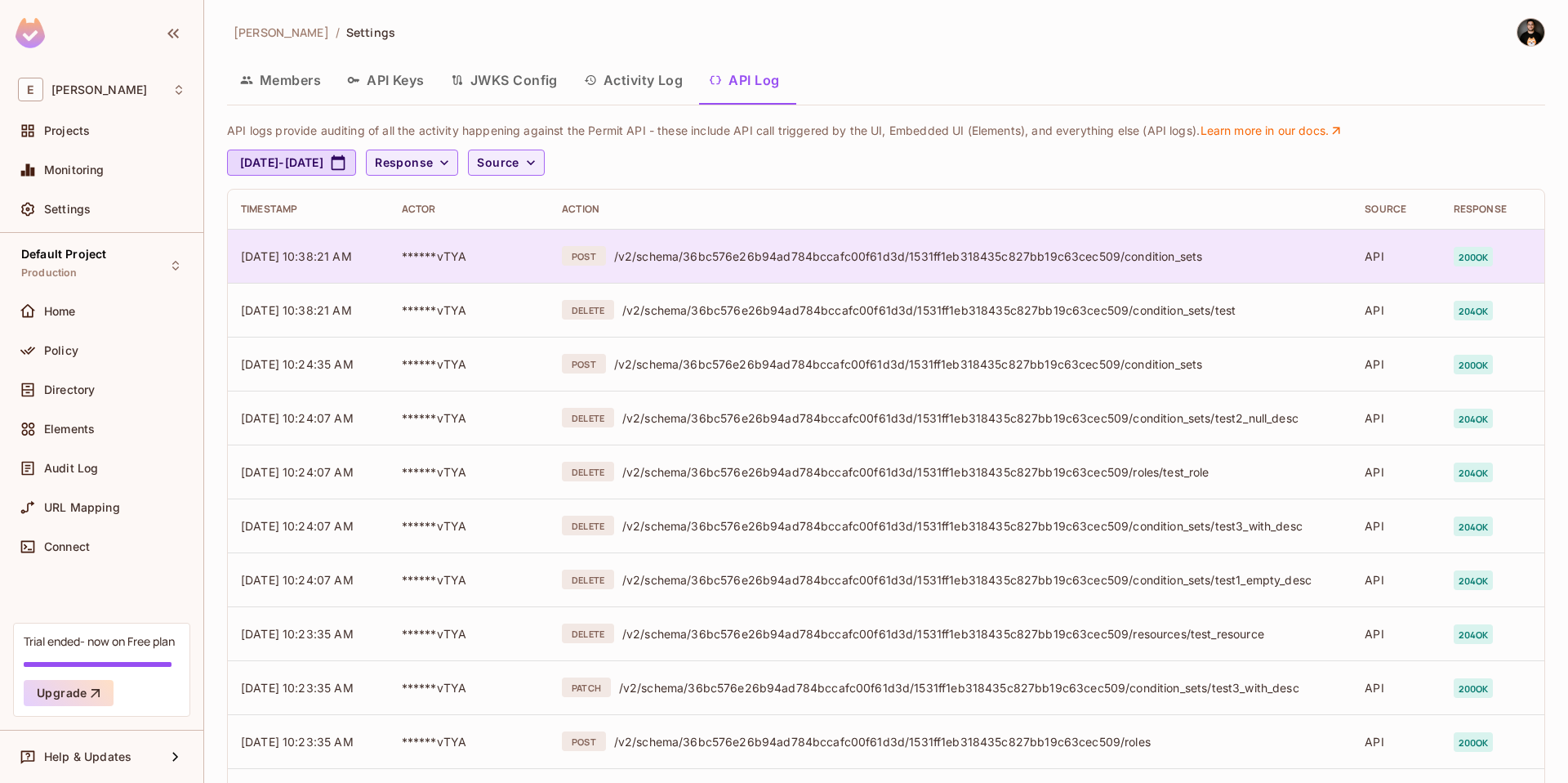
click at [866, 251] on div "/v2/schema/36bc576e26b94ad784bccafc00f61d3d/1531ff1eb318435c827bb19c63cec509/co…" at bounding box center [977, 256] width 725 height 16
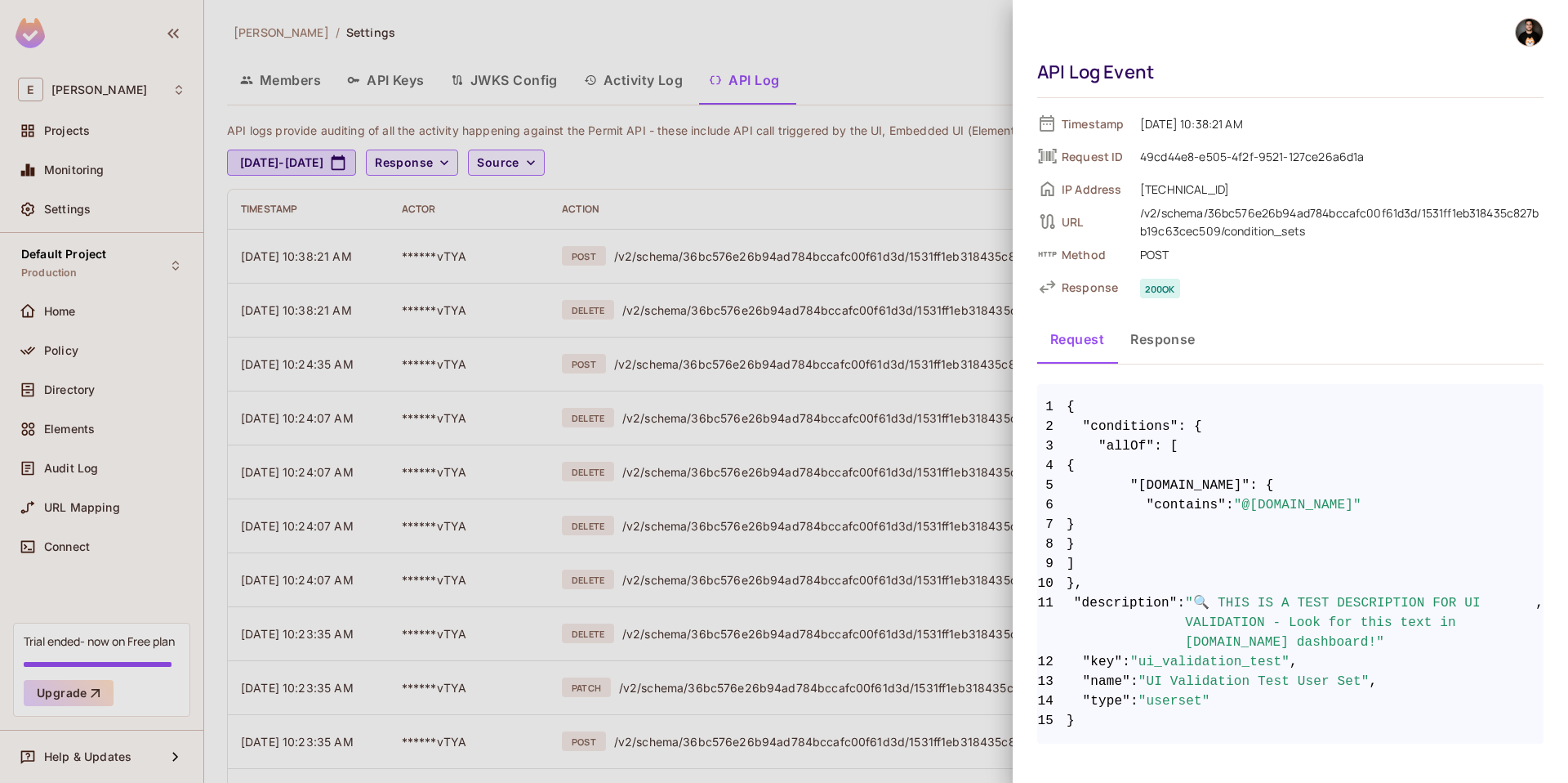
click at [1331, 283] on span "200 ok" at bounding box center [1337, 286] width 411 height 20
